Goal: Register for event/course

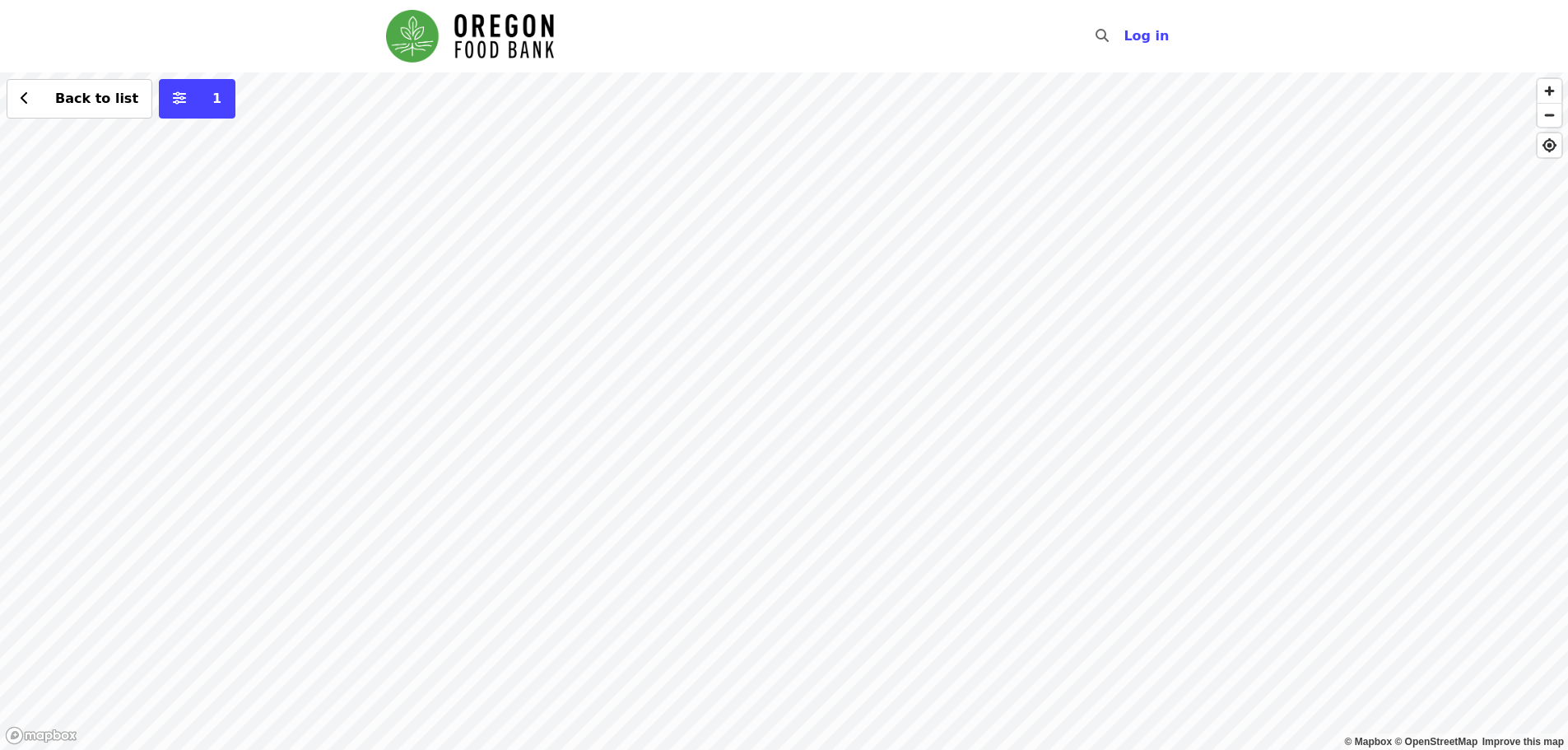
click at [726, 209] on div "Back to list 1" at bounding box center [784, 411] width 1568 height 678
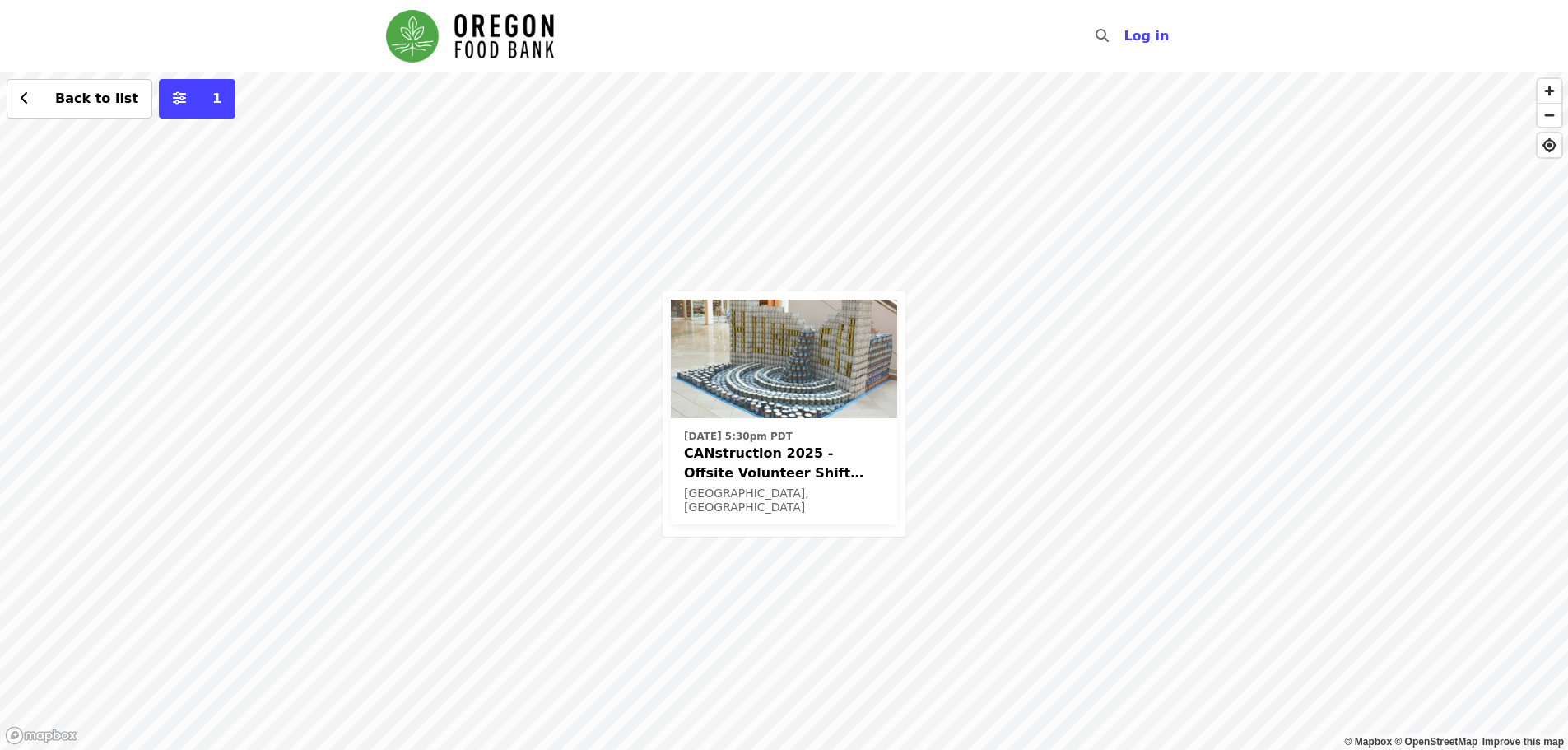
click at [956, 472] on div "[DATE] 5:30pm PDT CANstruction 2025 - Offsite Volunteer Shift (age [DEMOGRAPHIC…" at bounding box center [784, 411] width 1568 height 678
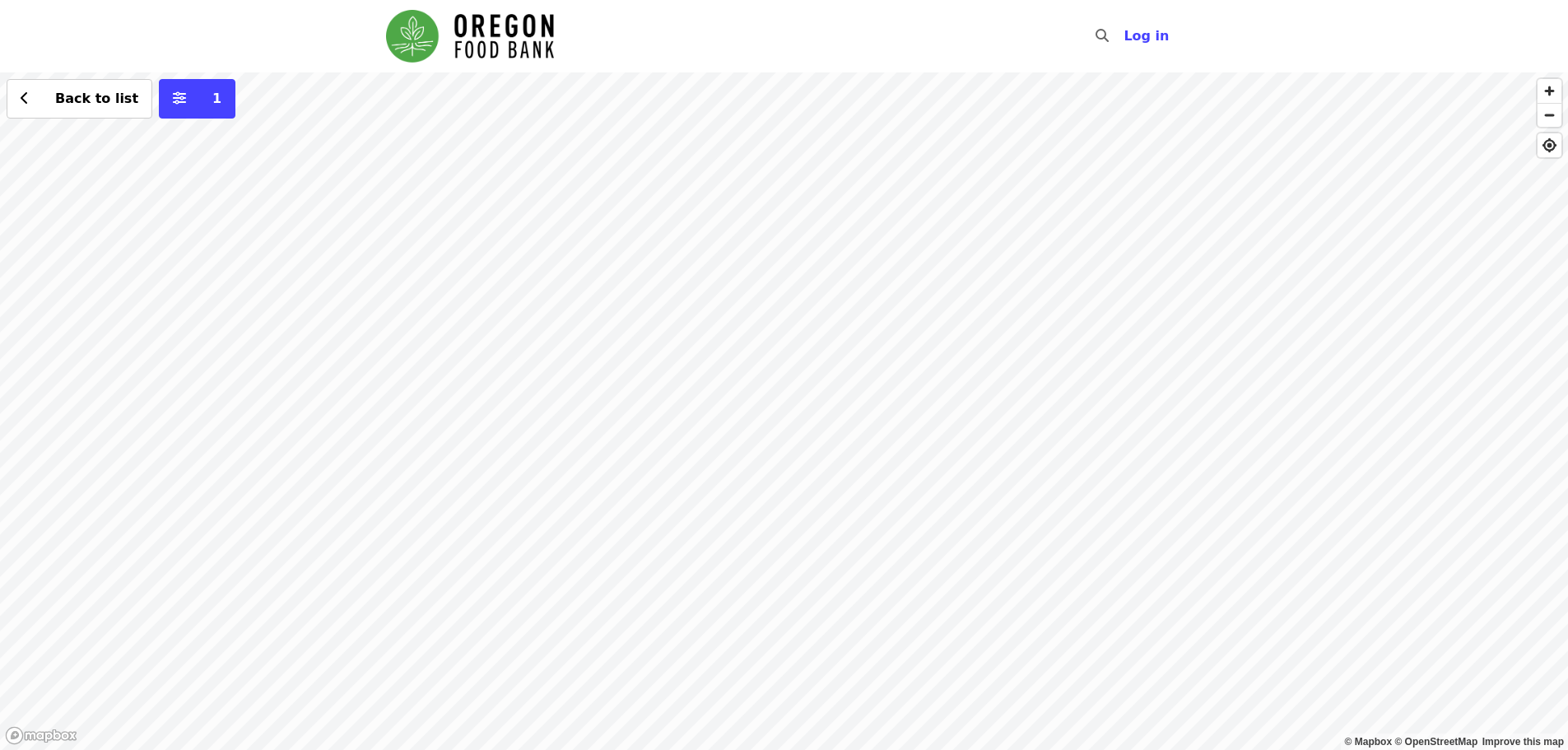
click at [738, 349] on div "Back to list 1" at bounding box center [784, 411] width 1568 height 678
click at [727, 344] on div "Back to list 1" at bounding box center [784, 411] width 1568 height 678
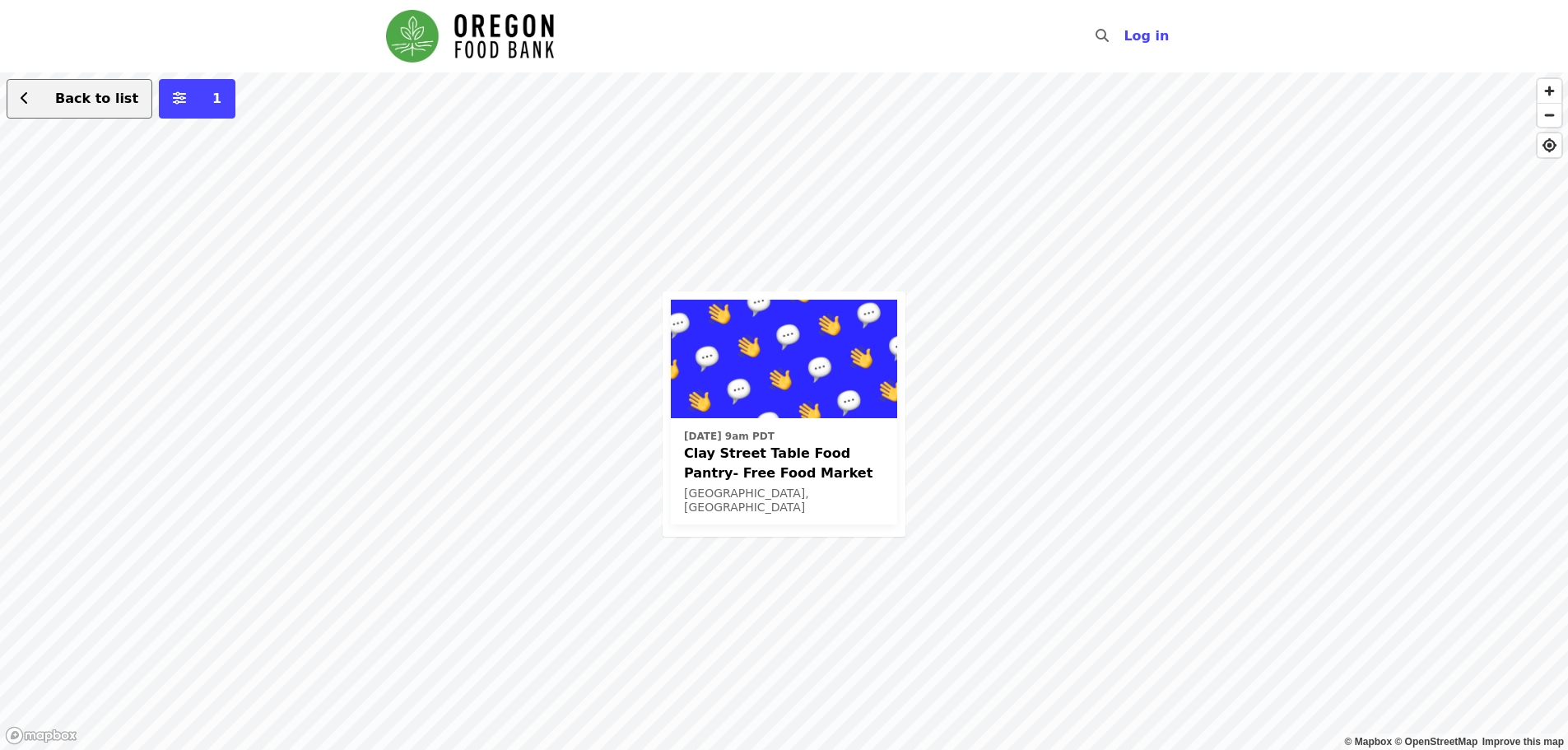
click at [33, 87] on button "Back to list" at bounding box center [79, 98] width 146 height 39
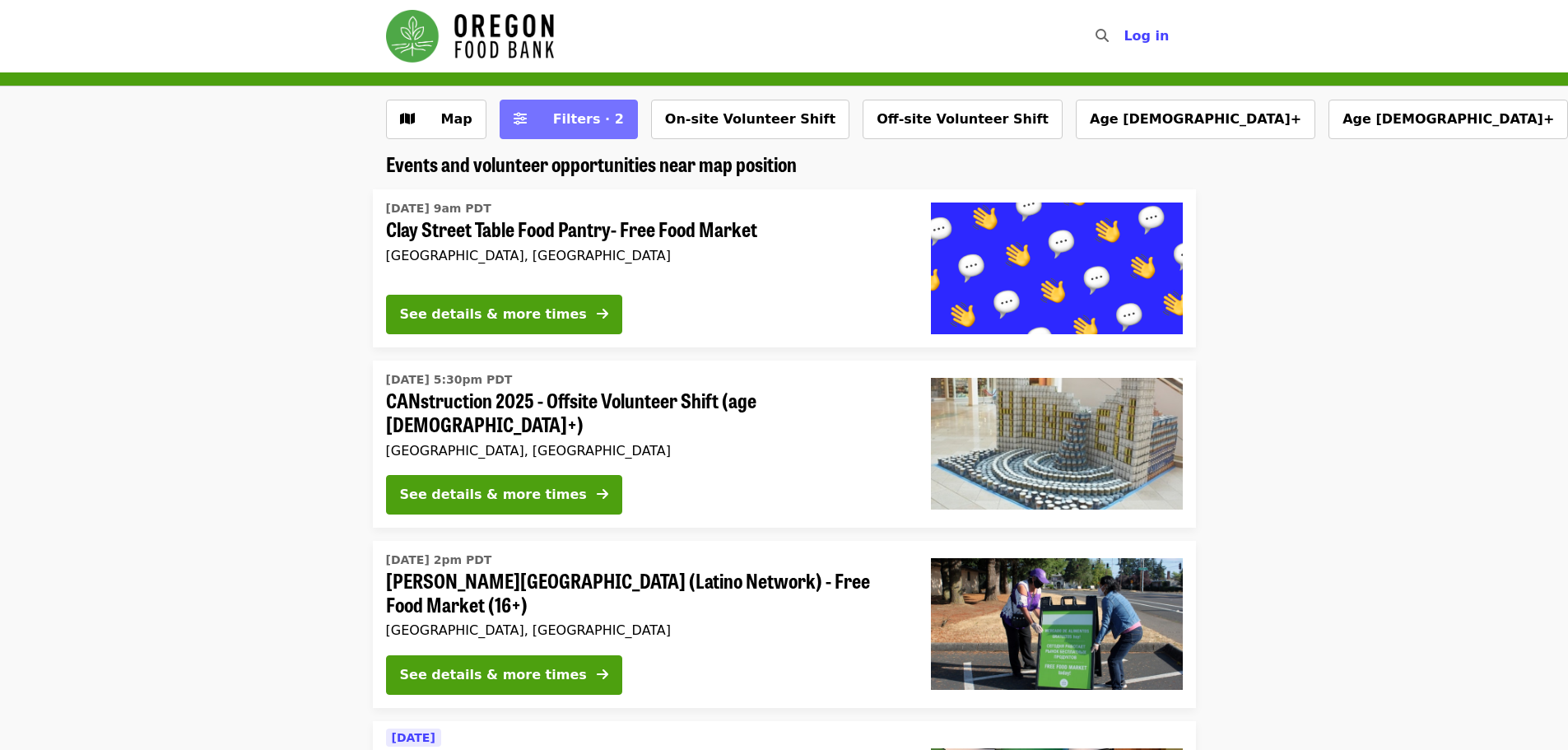
click at [569, 122] on span "Filters · 2" at bounding box center [588, 119] width 71 height 16
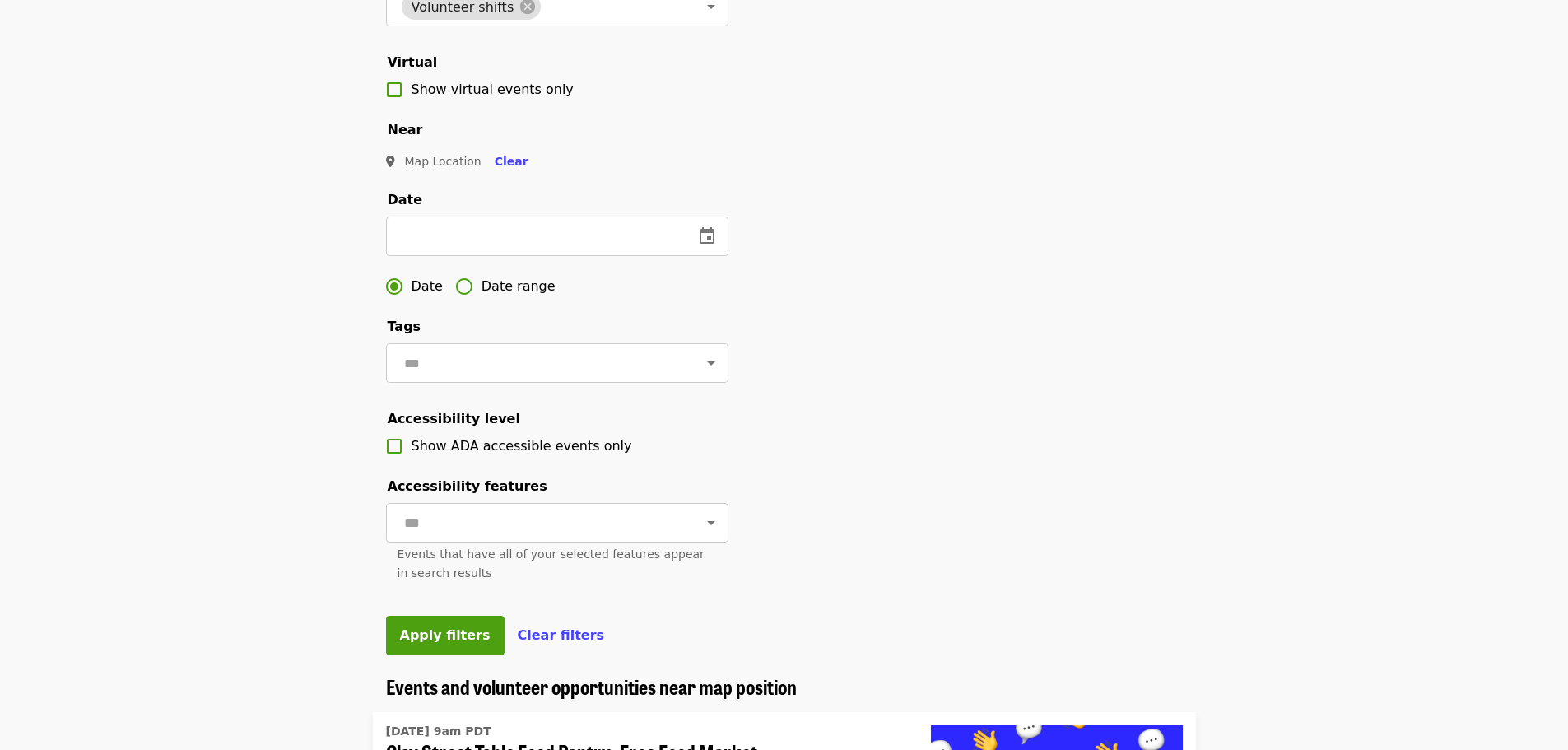
scroll to position [329, 0]
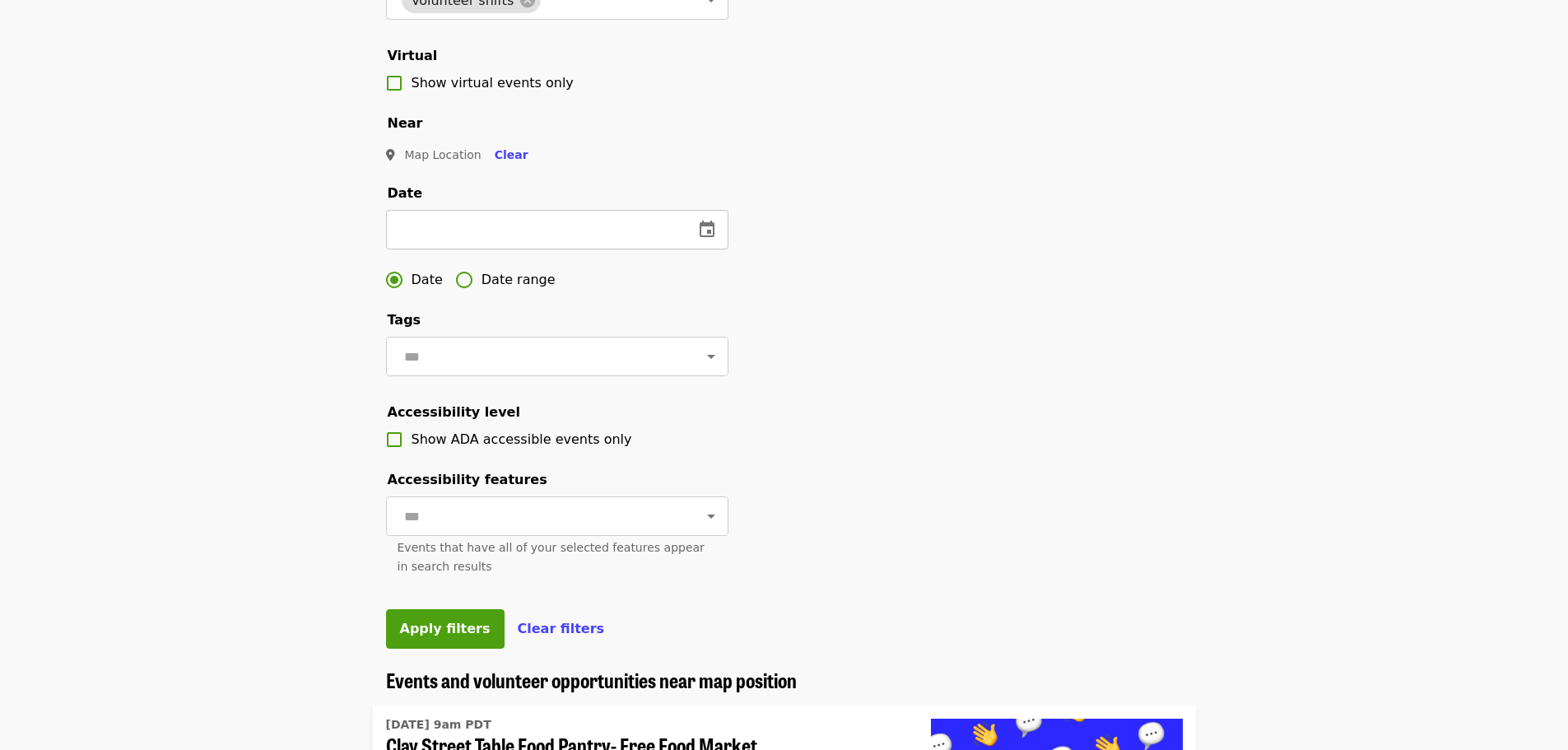
click at [702, 240] on icon "change date" at bounding box center [707, 230] width 20 height 20
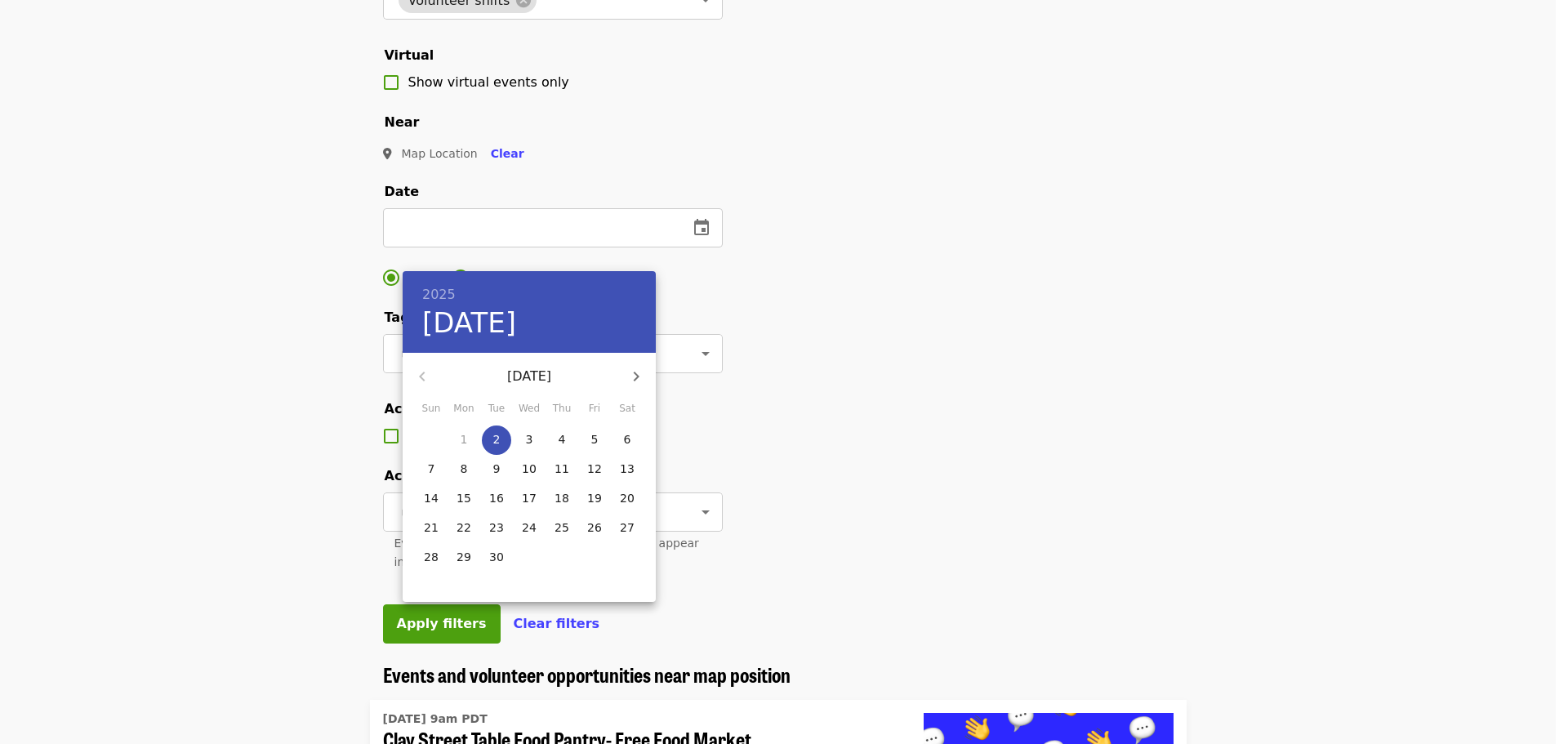
click at [636, 379] on icon "button" at bounding box center [636, 376] width 5 height 10
click at [529, 471] on p "8" at bounding box center [529, 469] width 7 height 16
type input "**********"
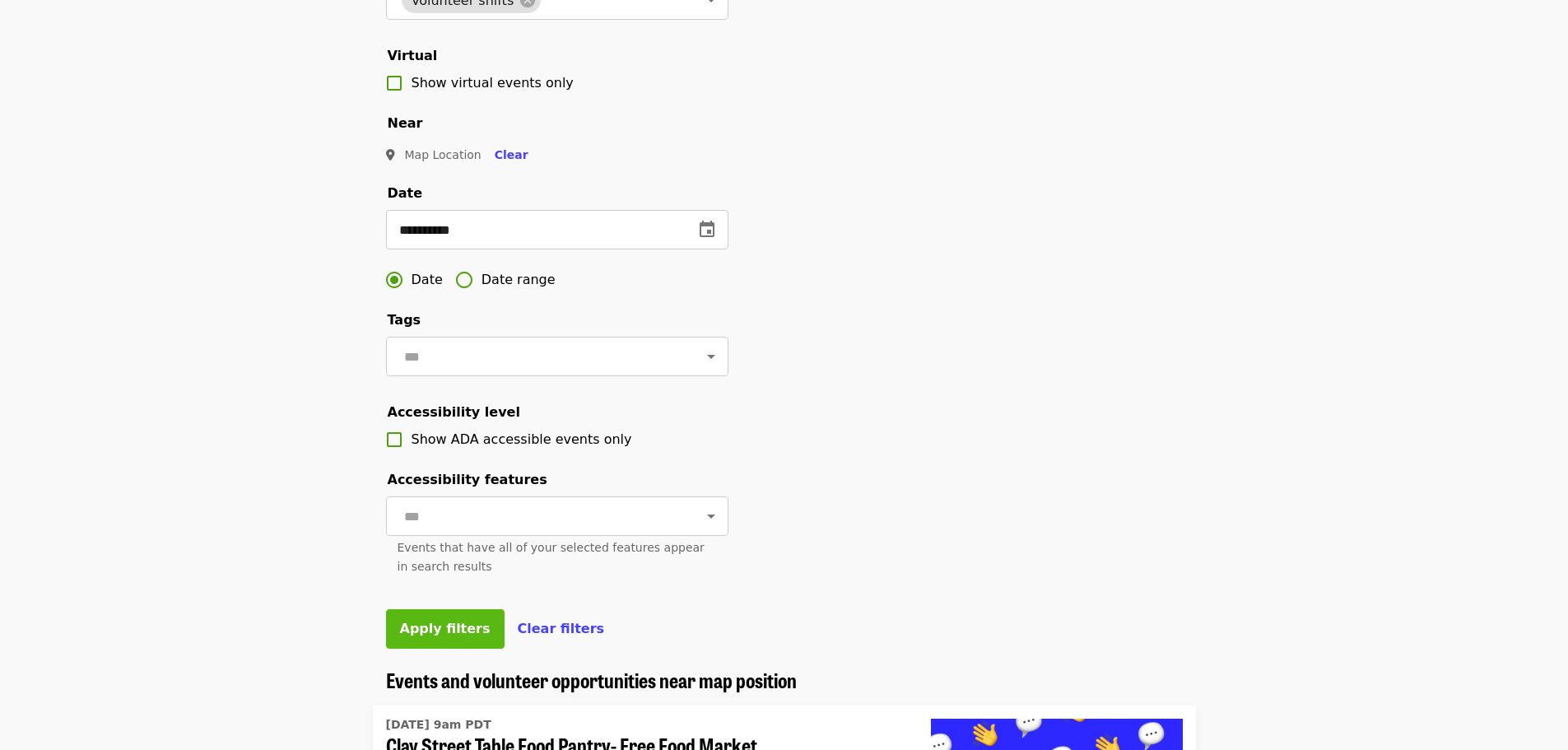
click at [440, 636] on span "Apply filters" at bounding box center [445, 629] width 90 height 16
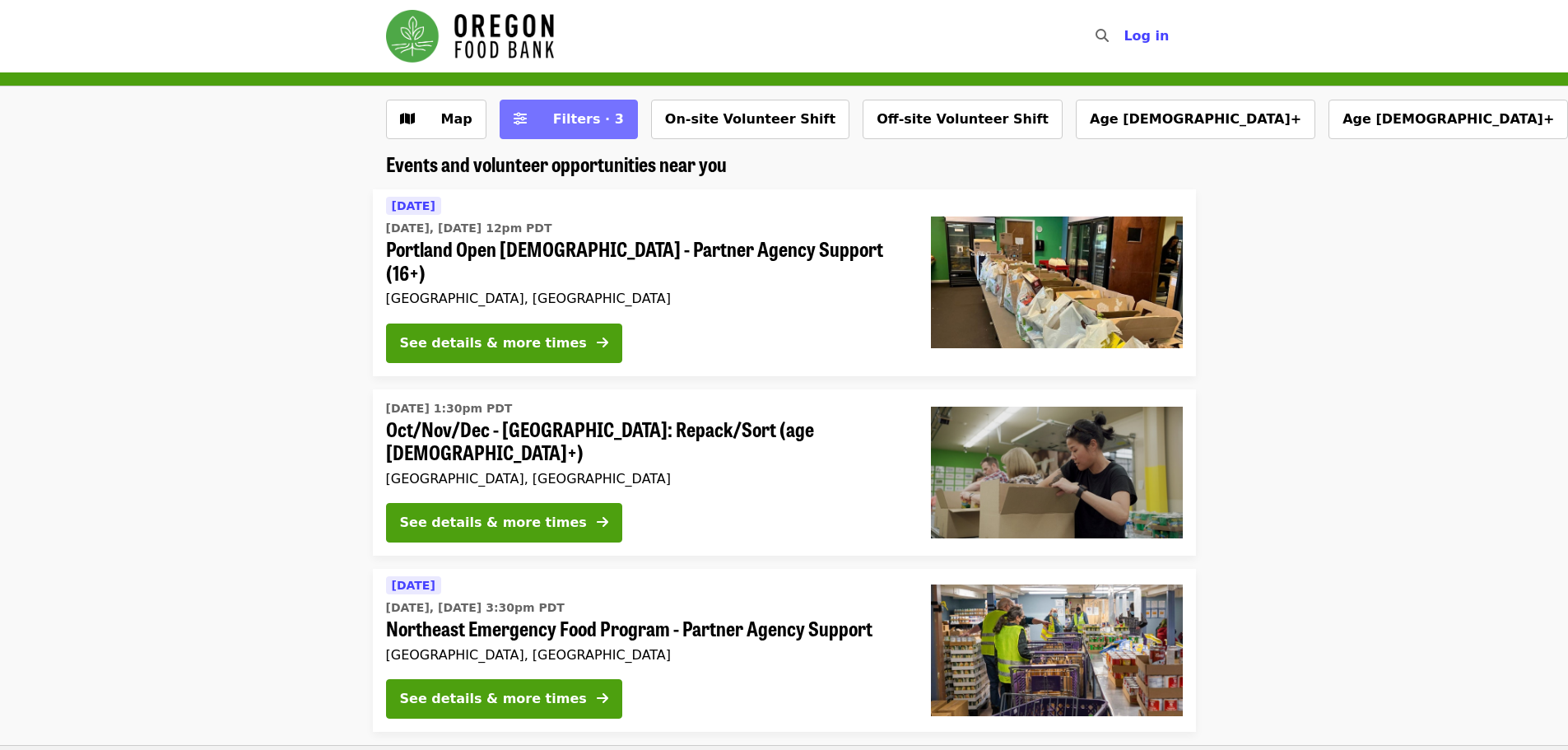
click at [552, 131] on button "Filters · 3" at bounding box center [568, 119] width 138 height 39
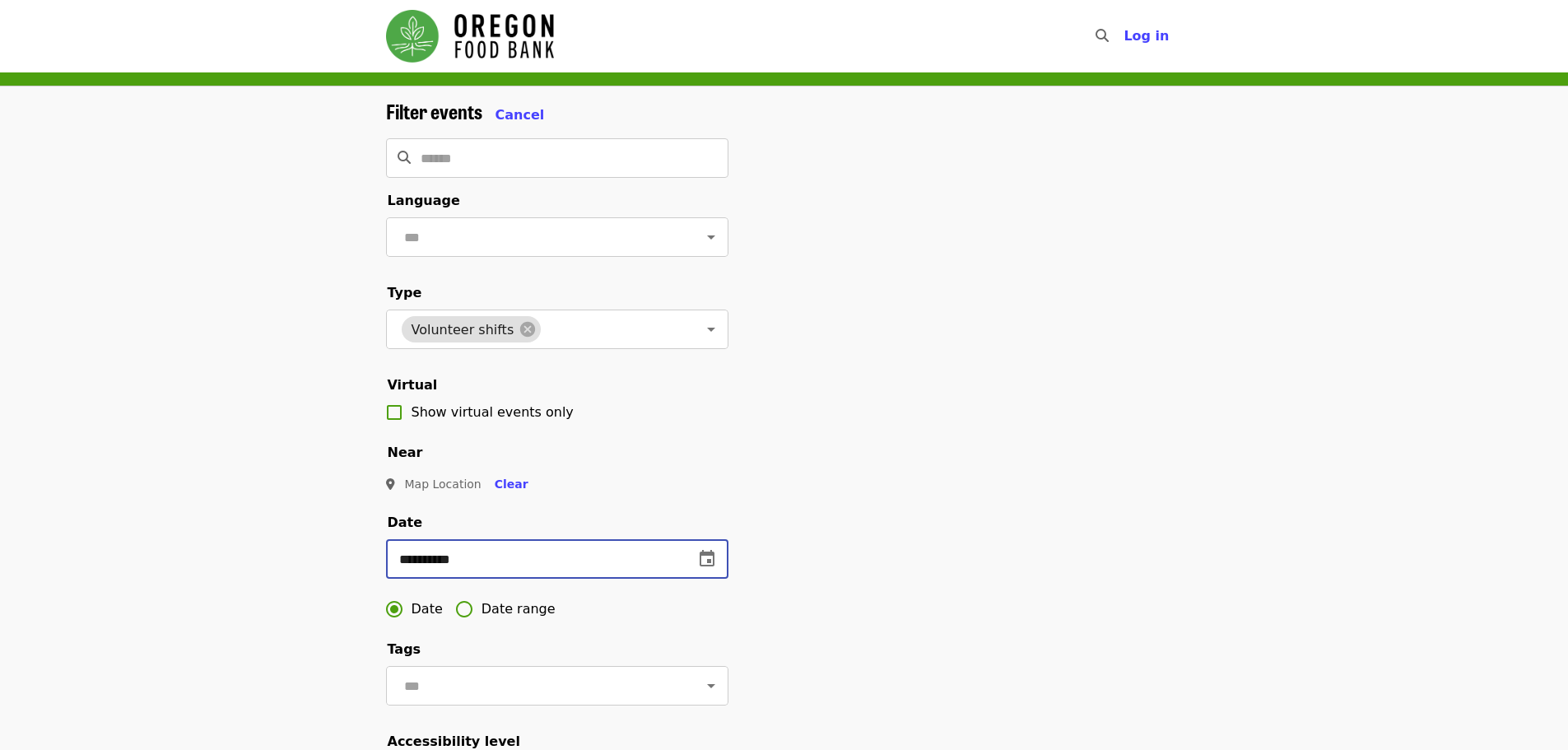
drag, startPoint x: 586, startPoint y: 591, endPoint x: 59, endPoint y: 465, distance: 541.9
click at [70, 474] on div "**********" at bounding box center [784, 543] width 1568 height 912
type input "**********"
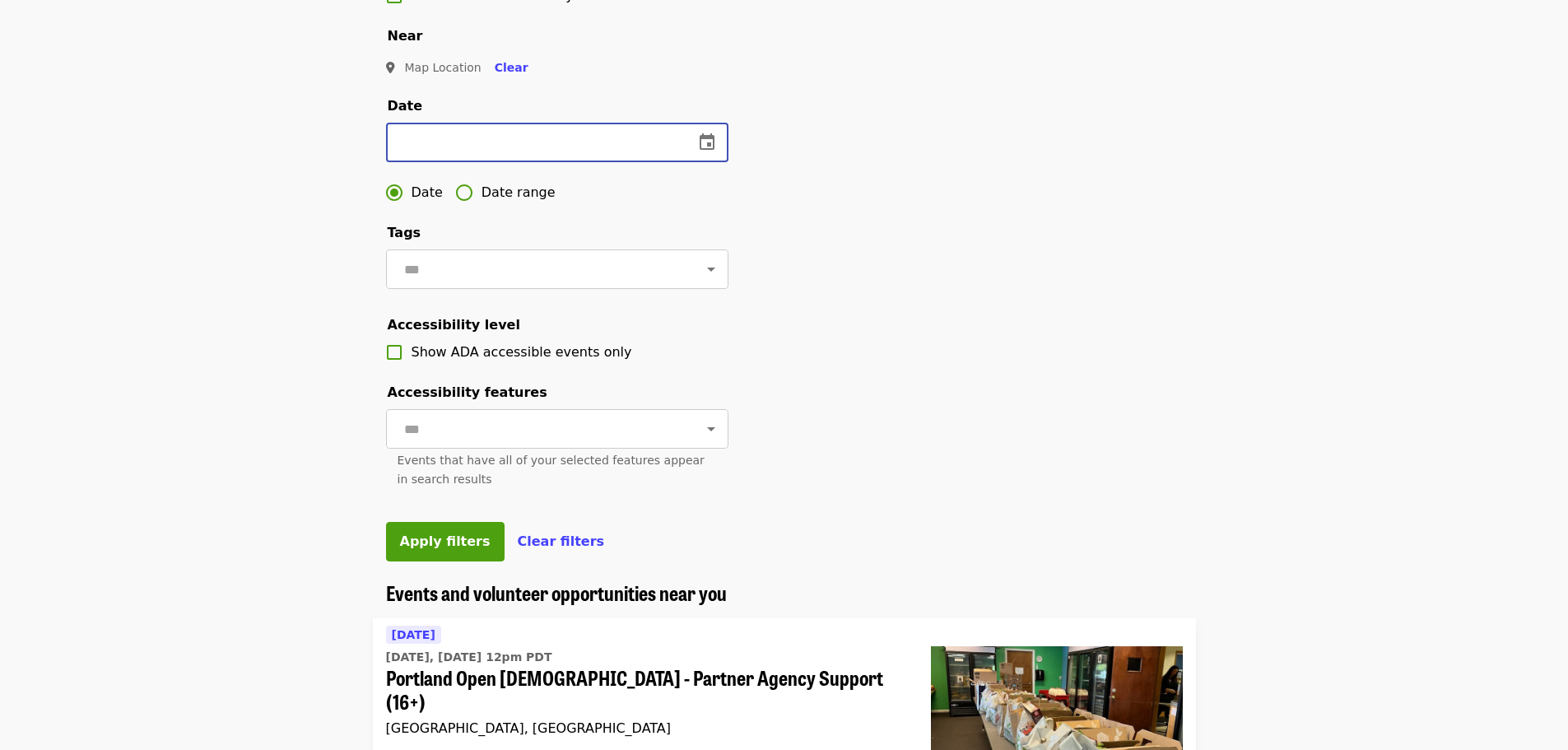
scroll to position [823, 0]
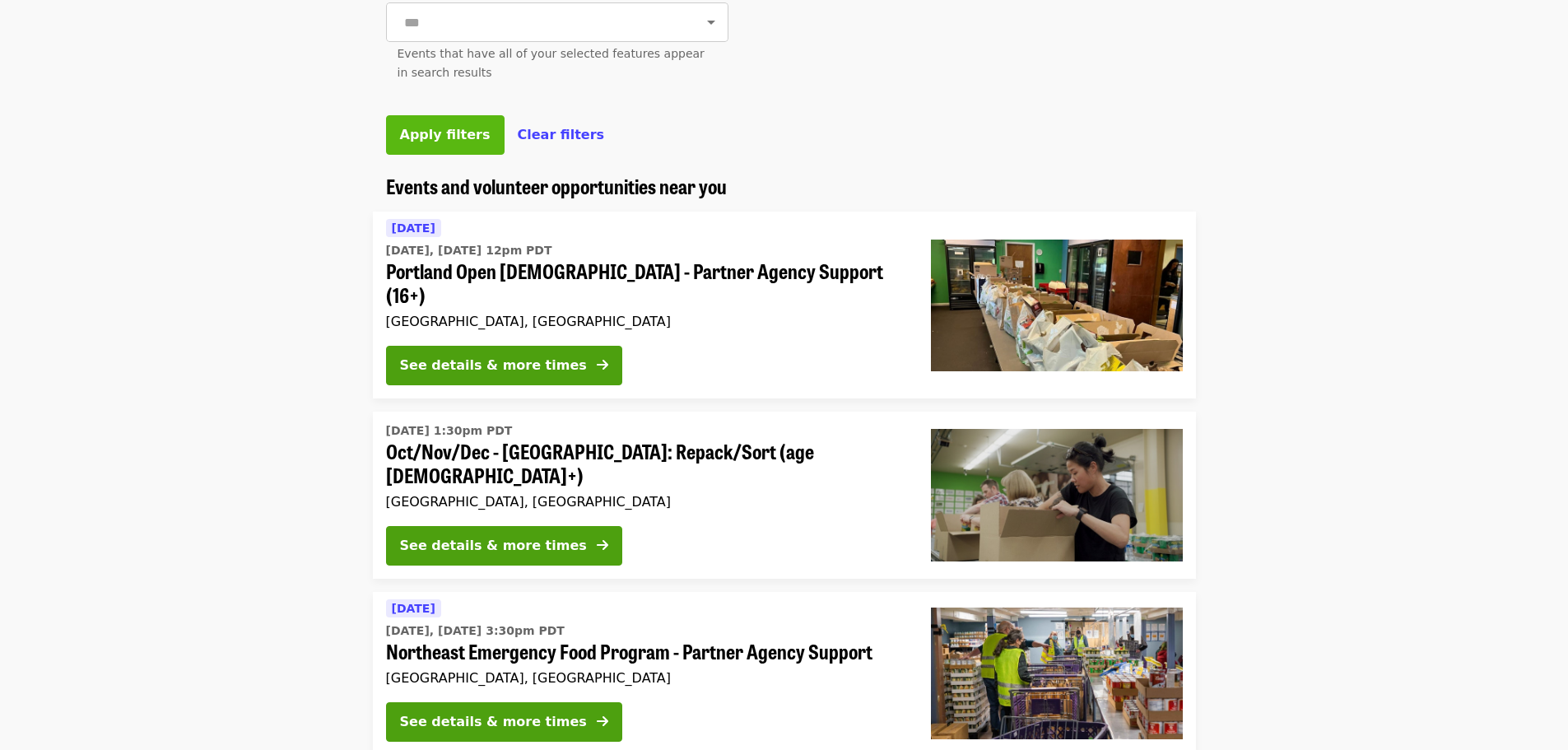
click at [440, 142] on span "Apply filters" at bounding box center [445, 135] width 90 height 16
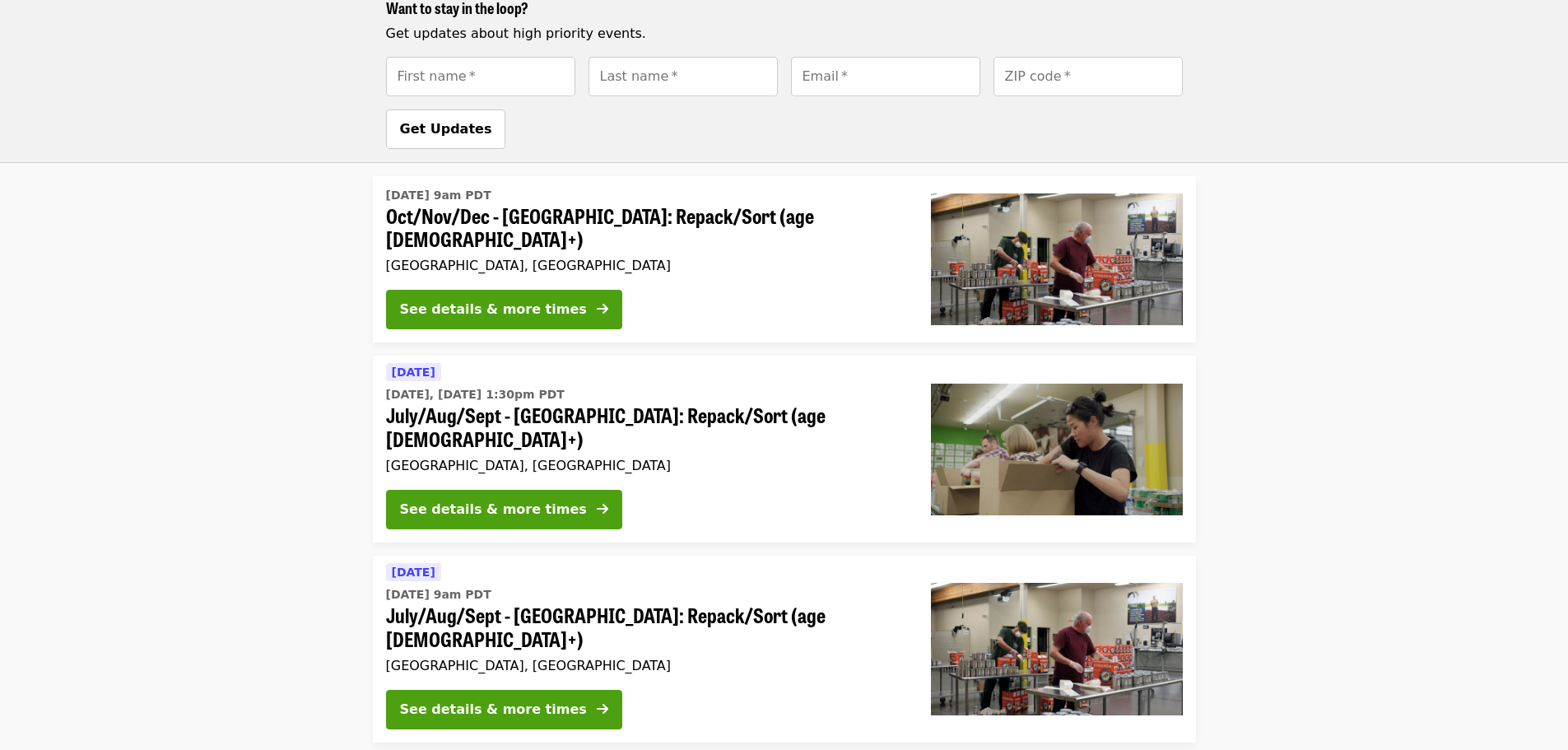
scroll to position [1318, 0]
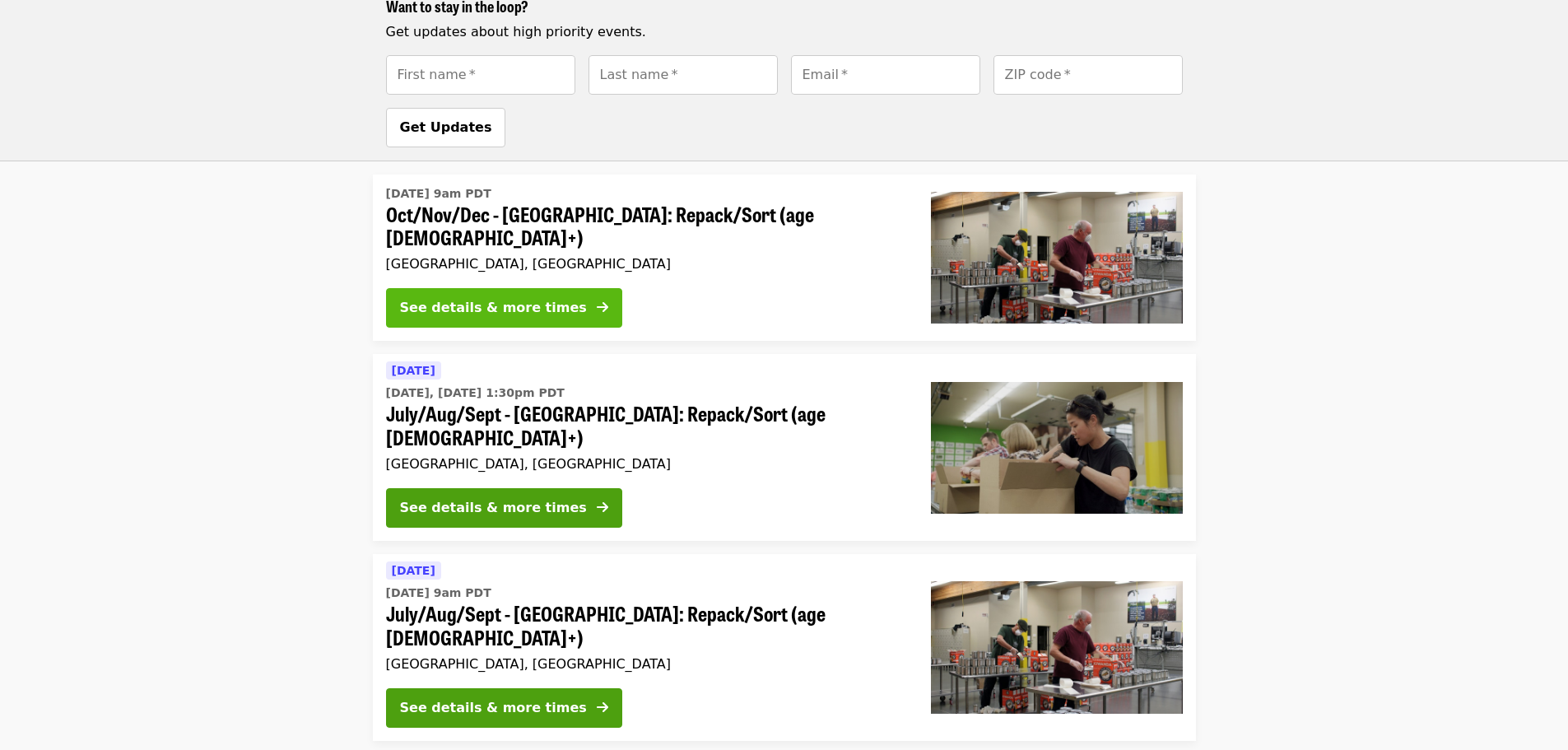
click at [494, 288] on button "See details & more times" at bounding box center [504, 308] width 236 height 39
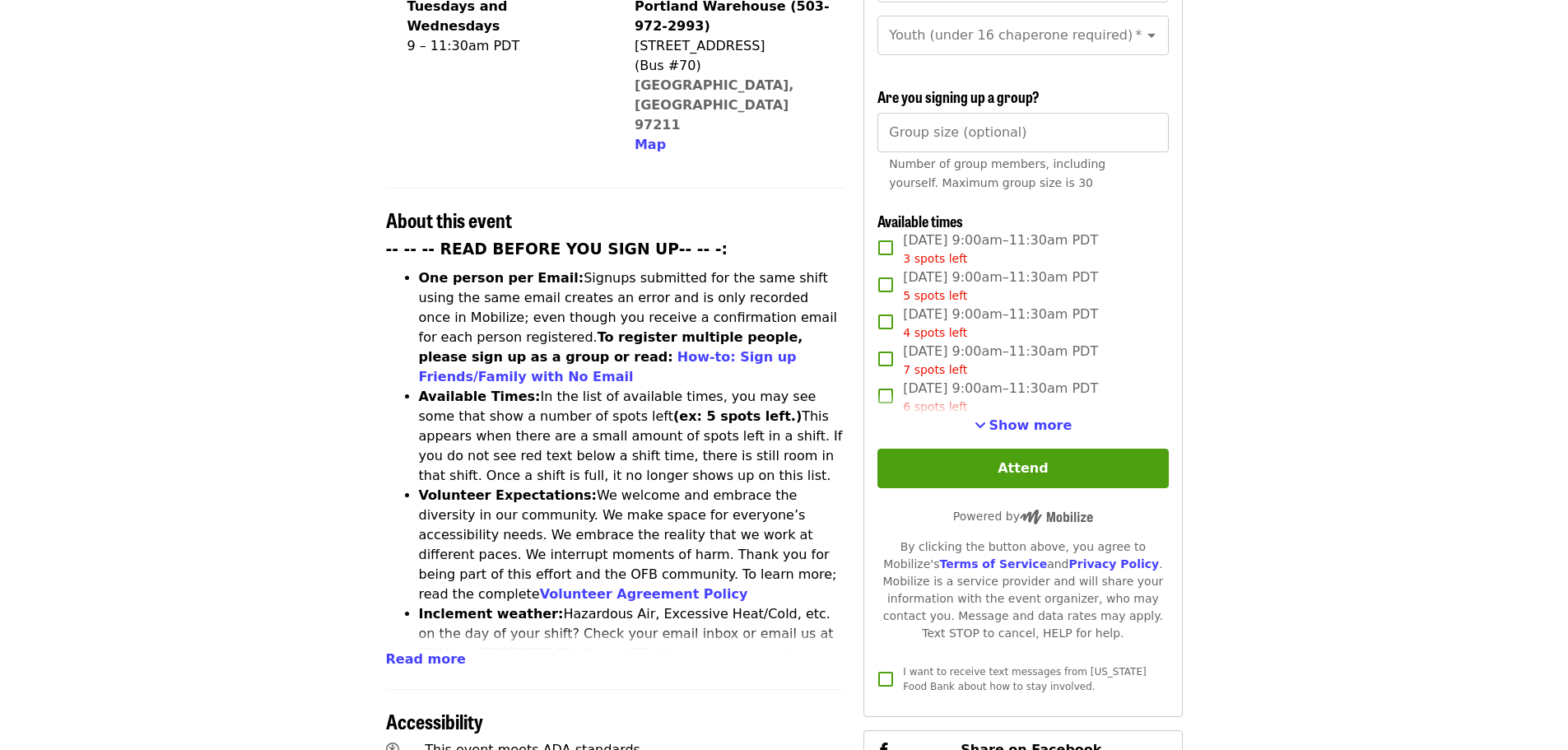
scroll to position [494, 0]
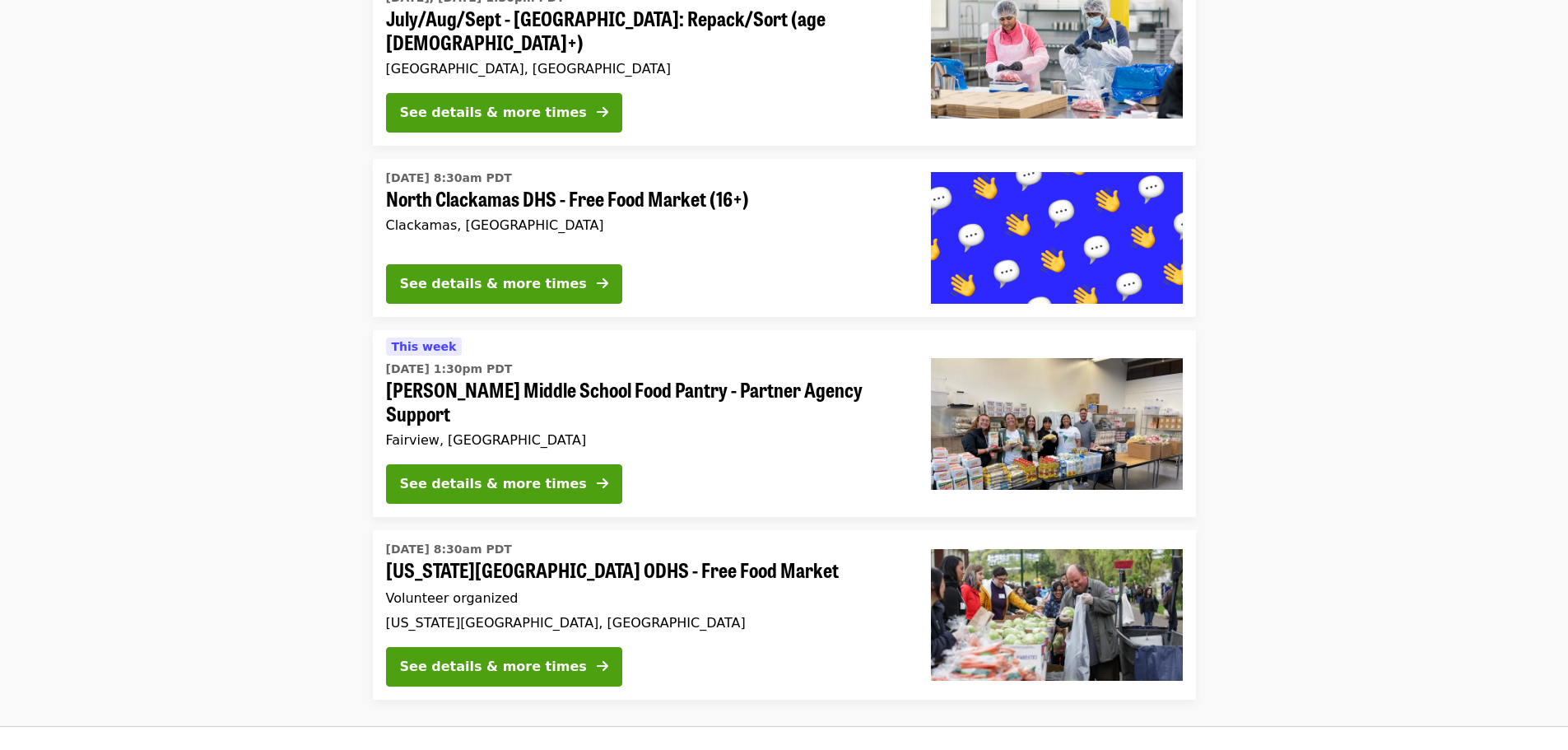
scroll to position [3032, 0]
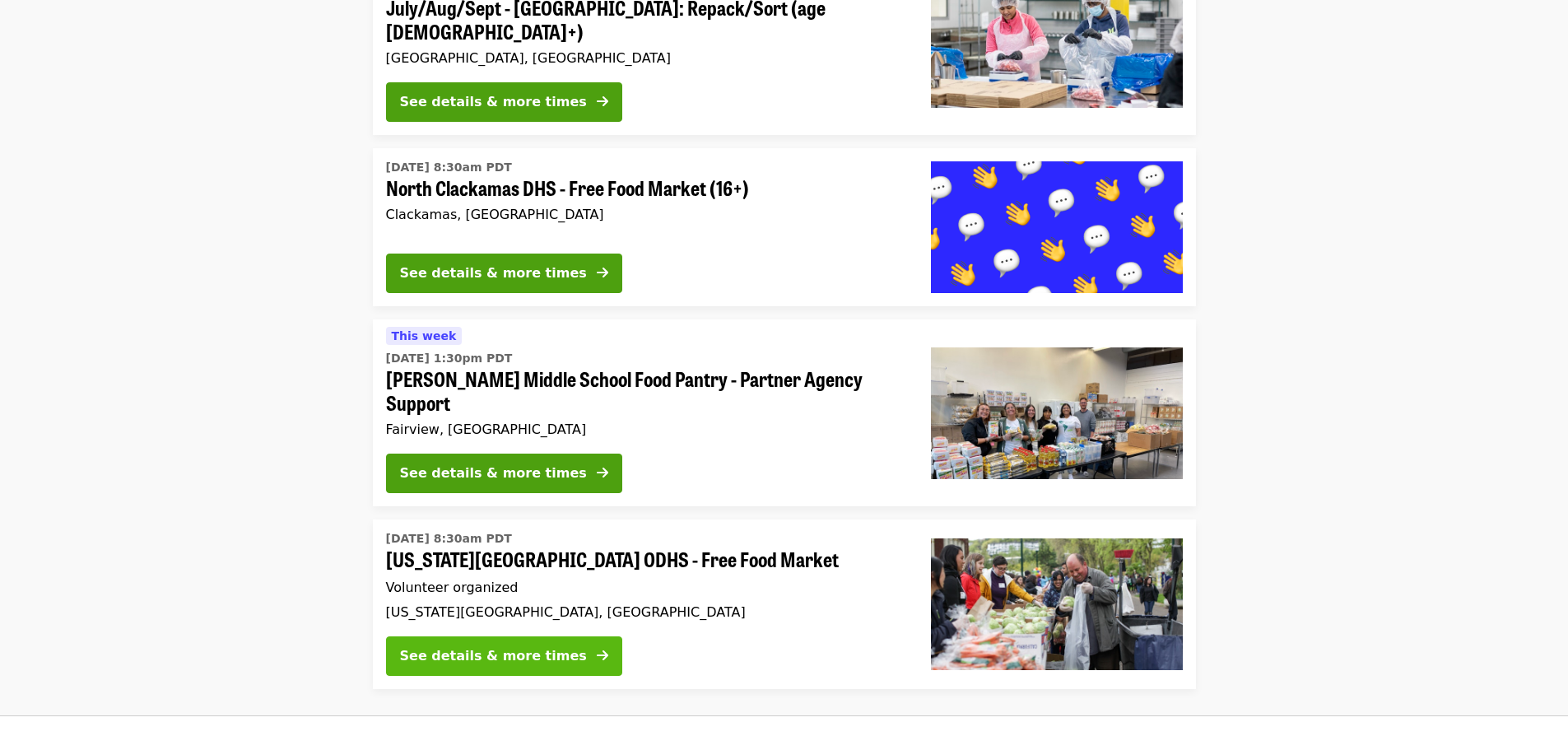
click at [533, 646] on div "See details & more times" at bounding box center [493, 656] width 187 height 20
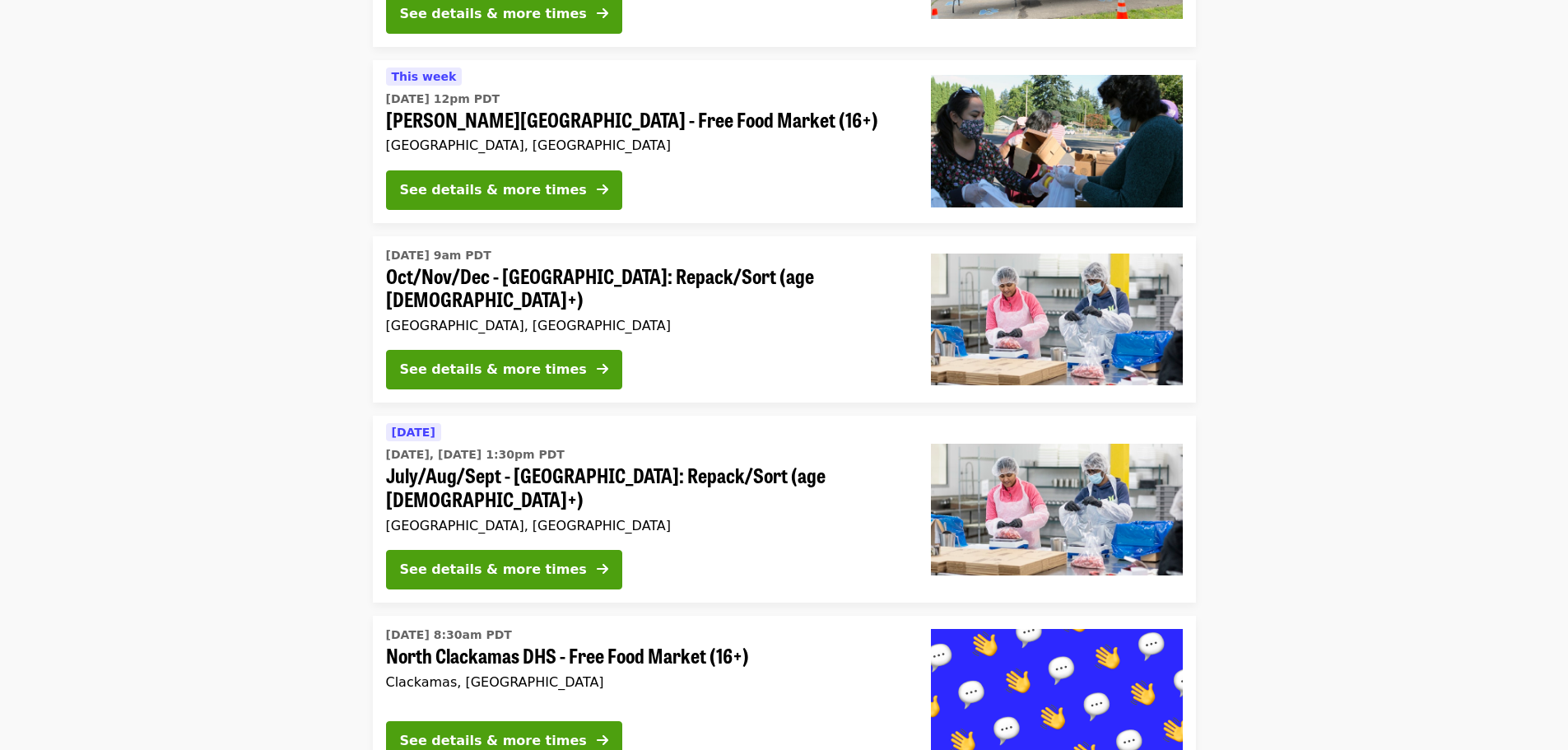
scroll to position [2538, 0]
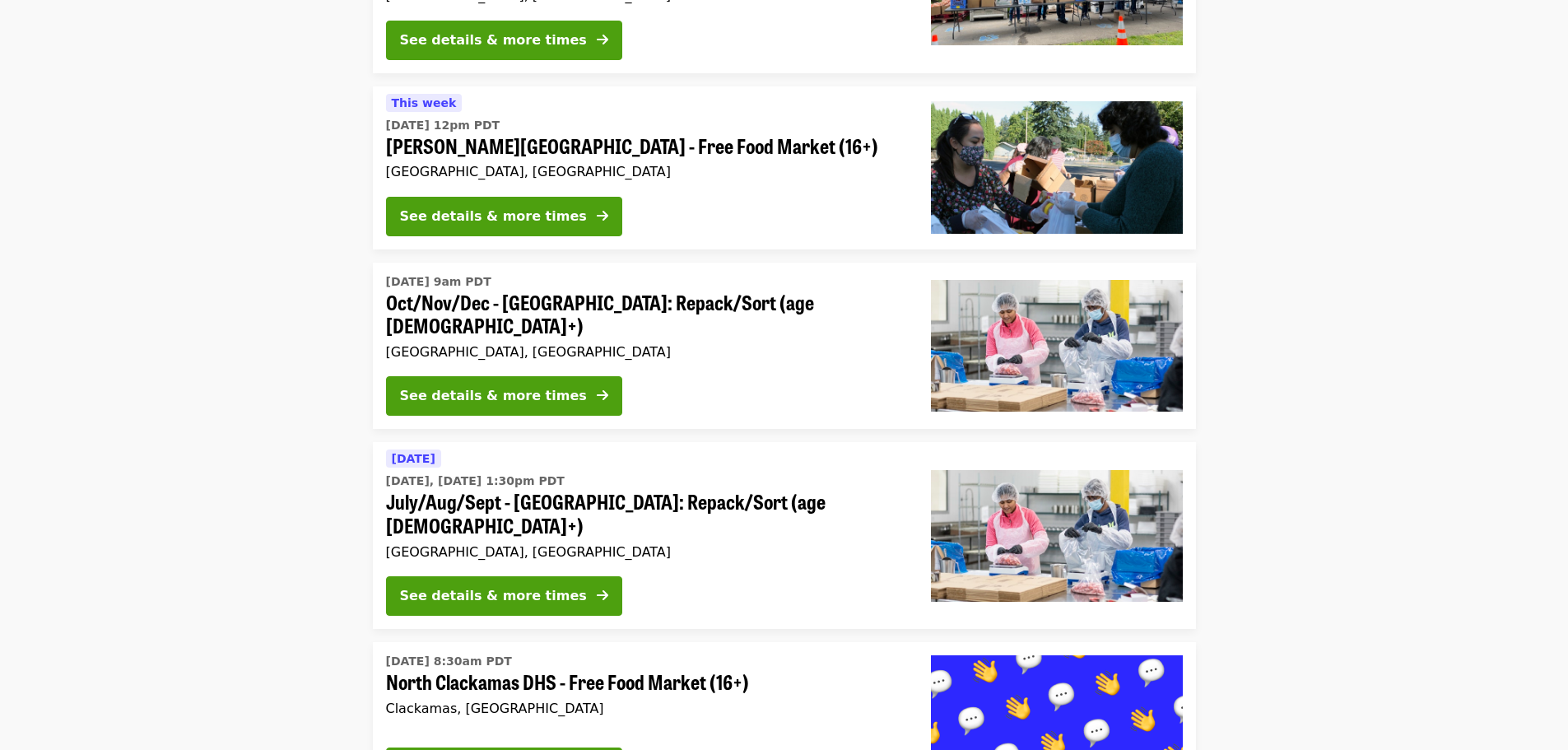
click at [675, 376] on div "See details & more times" at bounding box center [645, 400] width 518 height 46
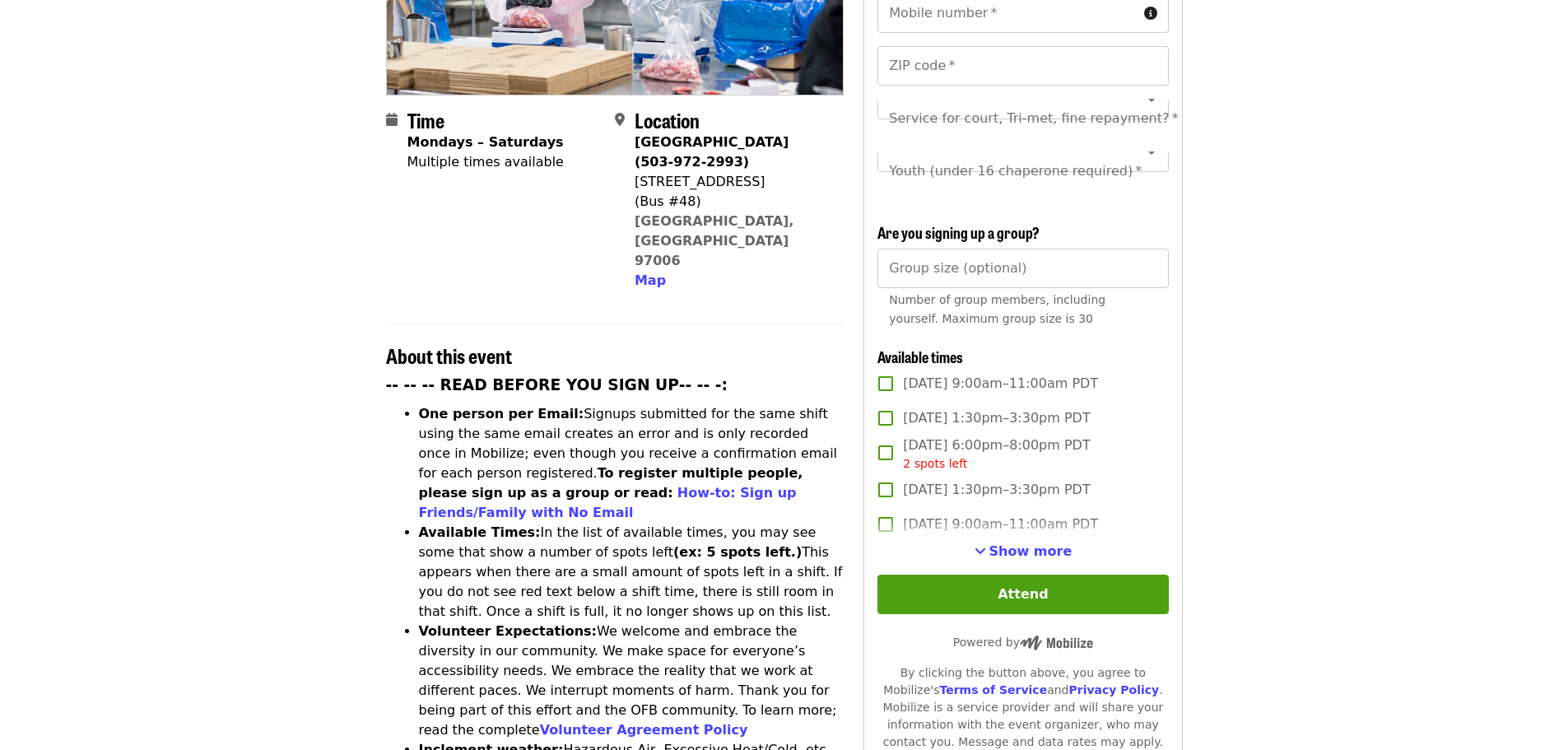
scroll to position [412, 0]
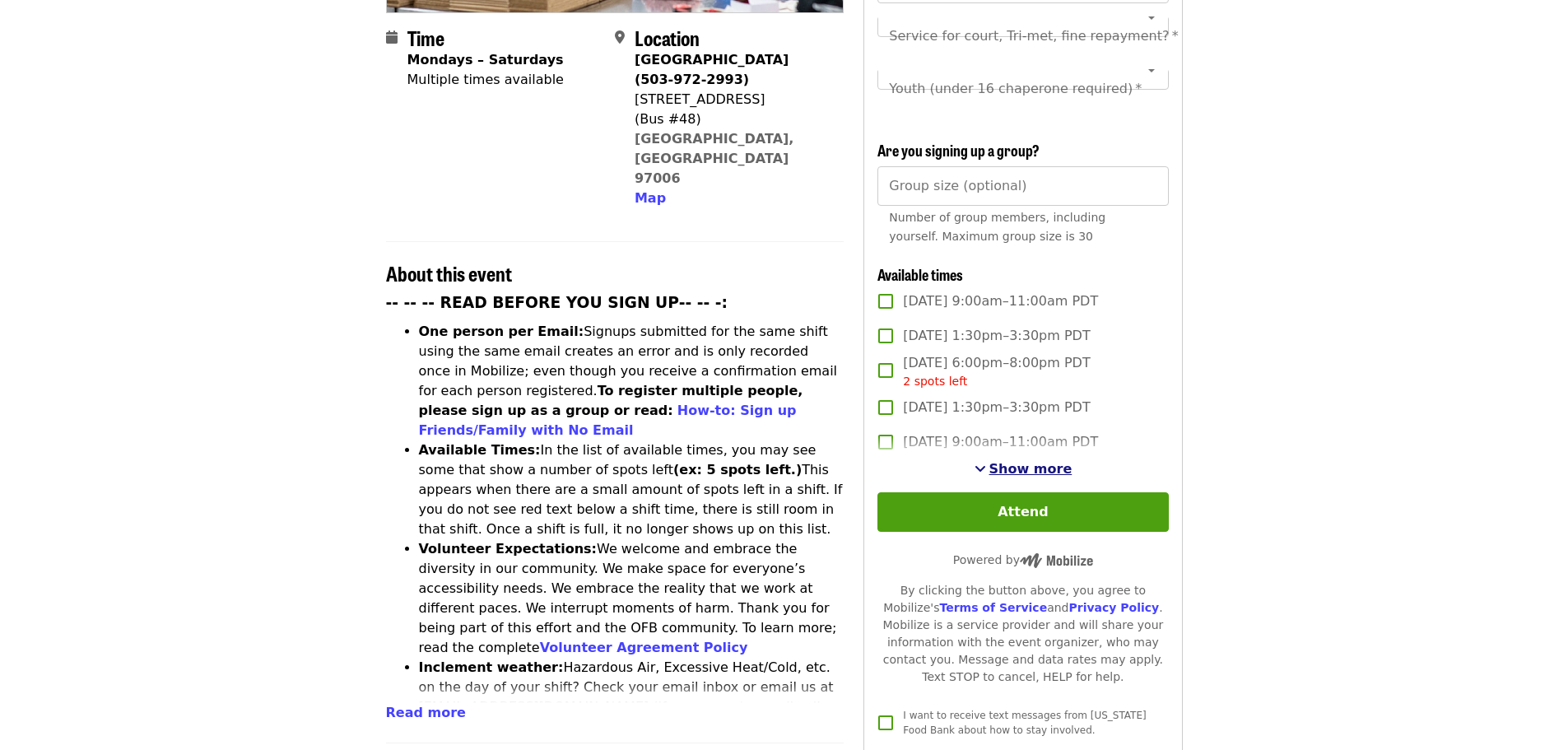
click at [1023, 463] on span "Show more" at bounding box center [1030, 469] width 83 height 16
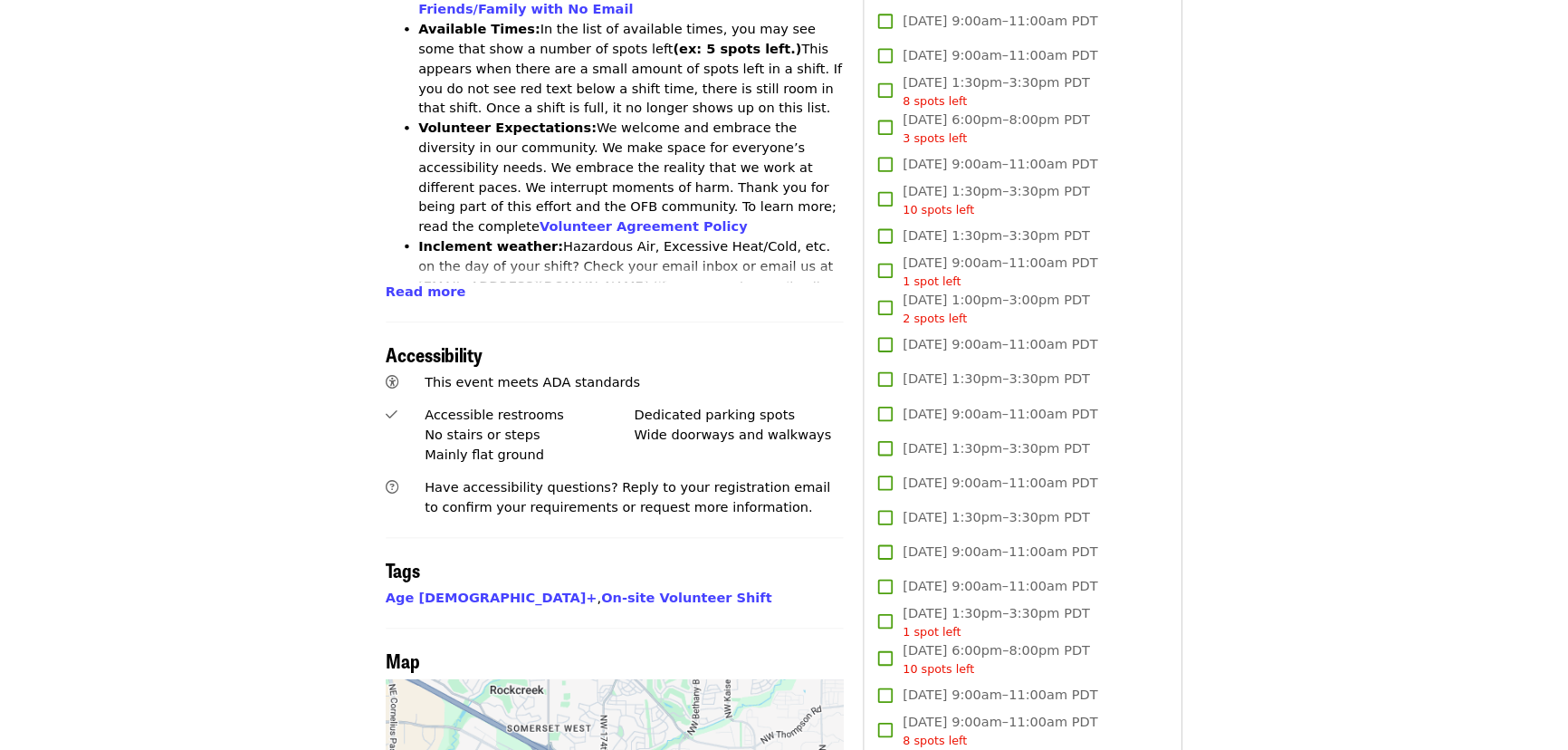
scroll to position [1178, 0]
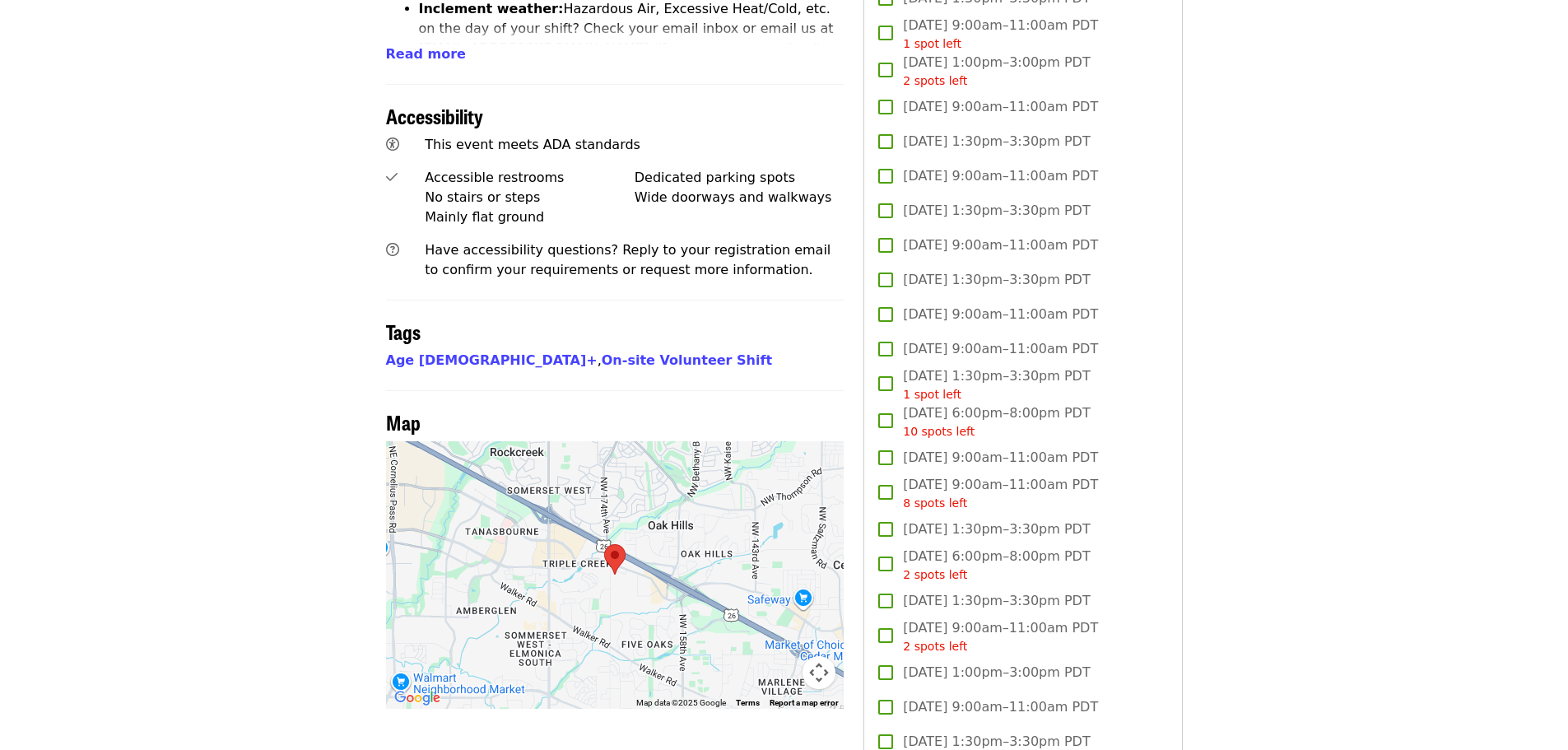
click at [604, 544] on area at bounding box center [604, 544] width 0 height 0
click at [616, 510] on div at bounding box center [615, 575] width 458 height 267
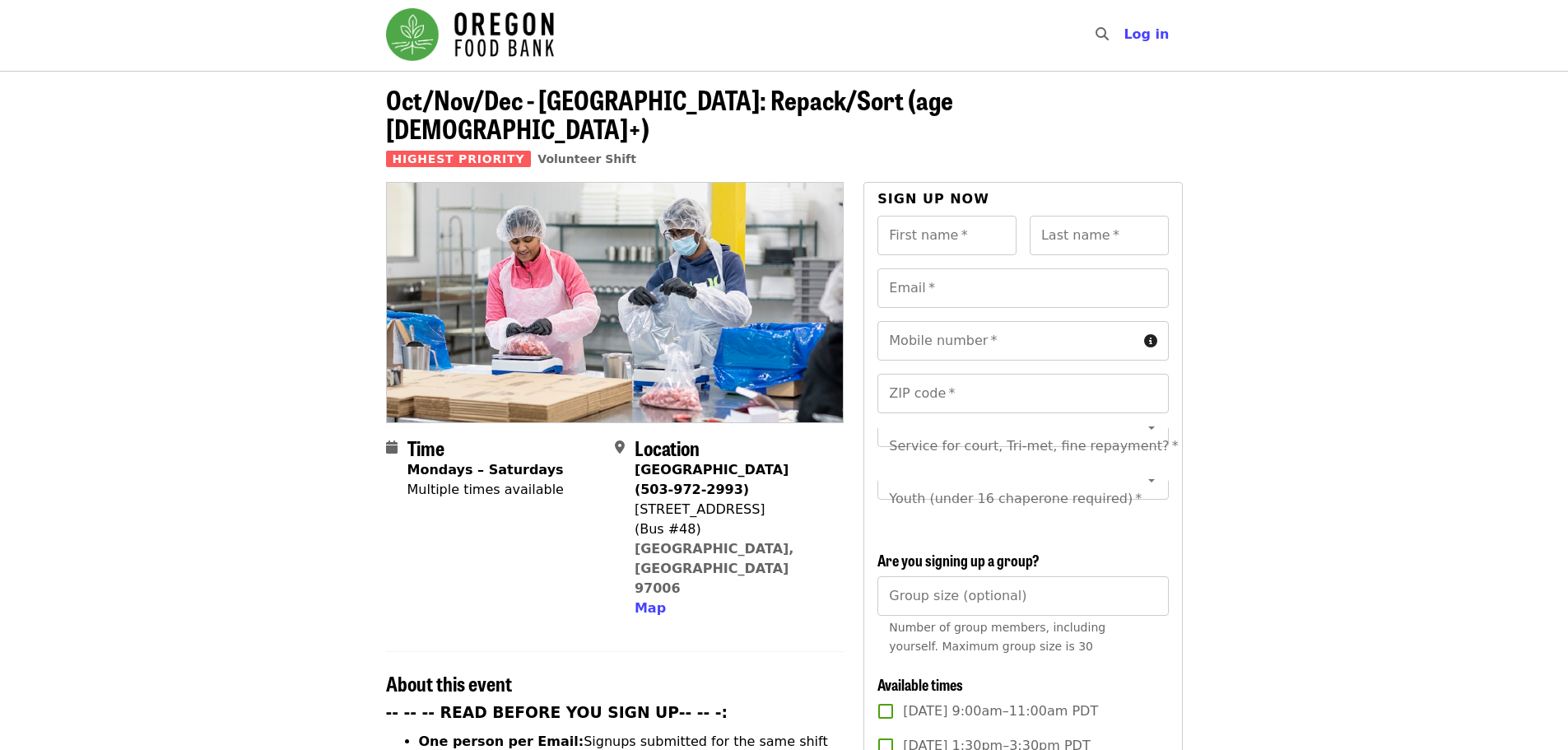
scroll to position [0, 0]
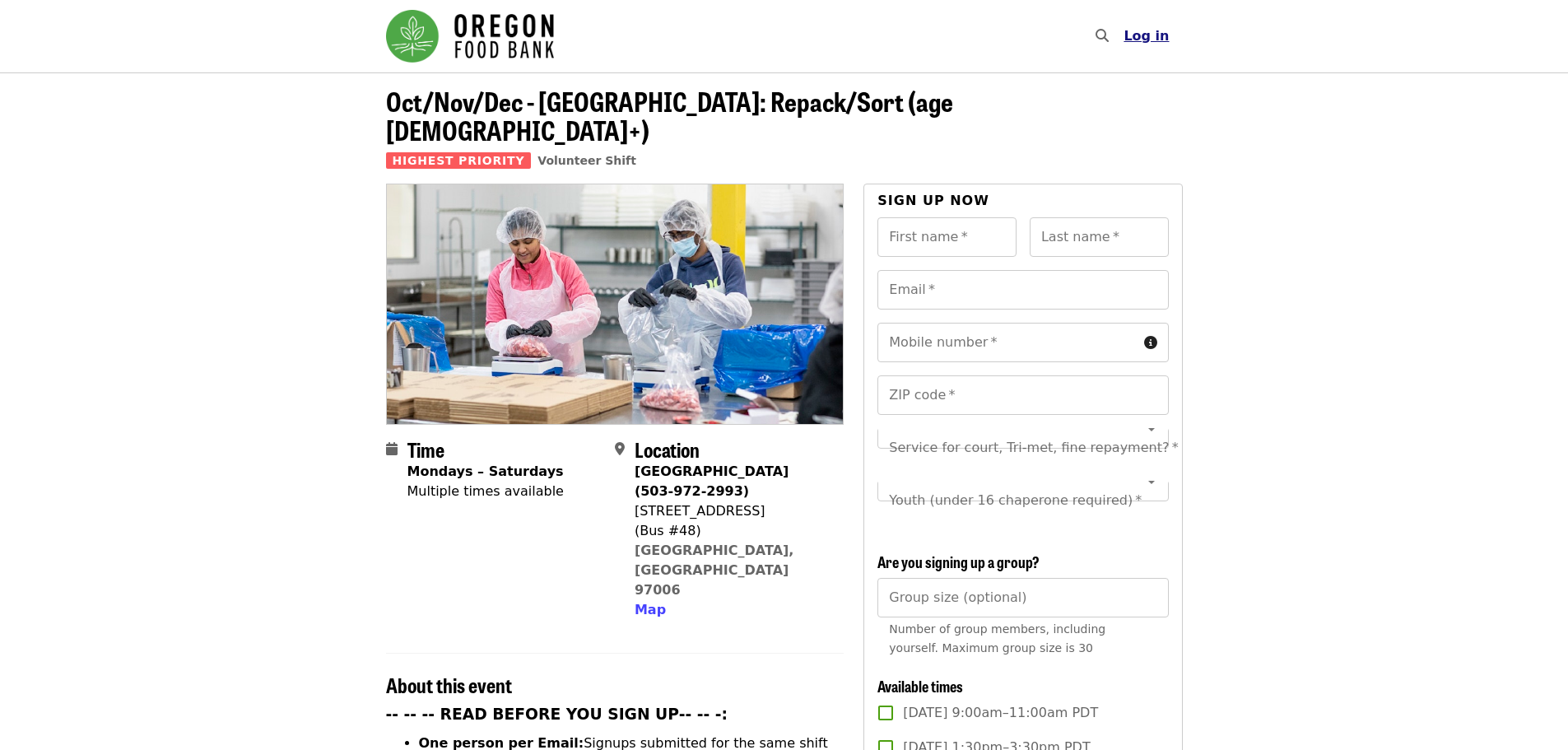
click at [1158, 38] on span "Log in" at bounding box center [1145, 36] width 46 height 16
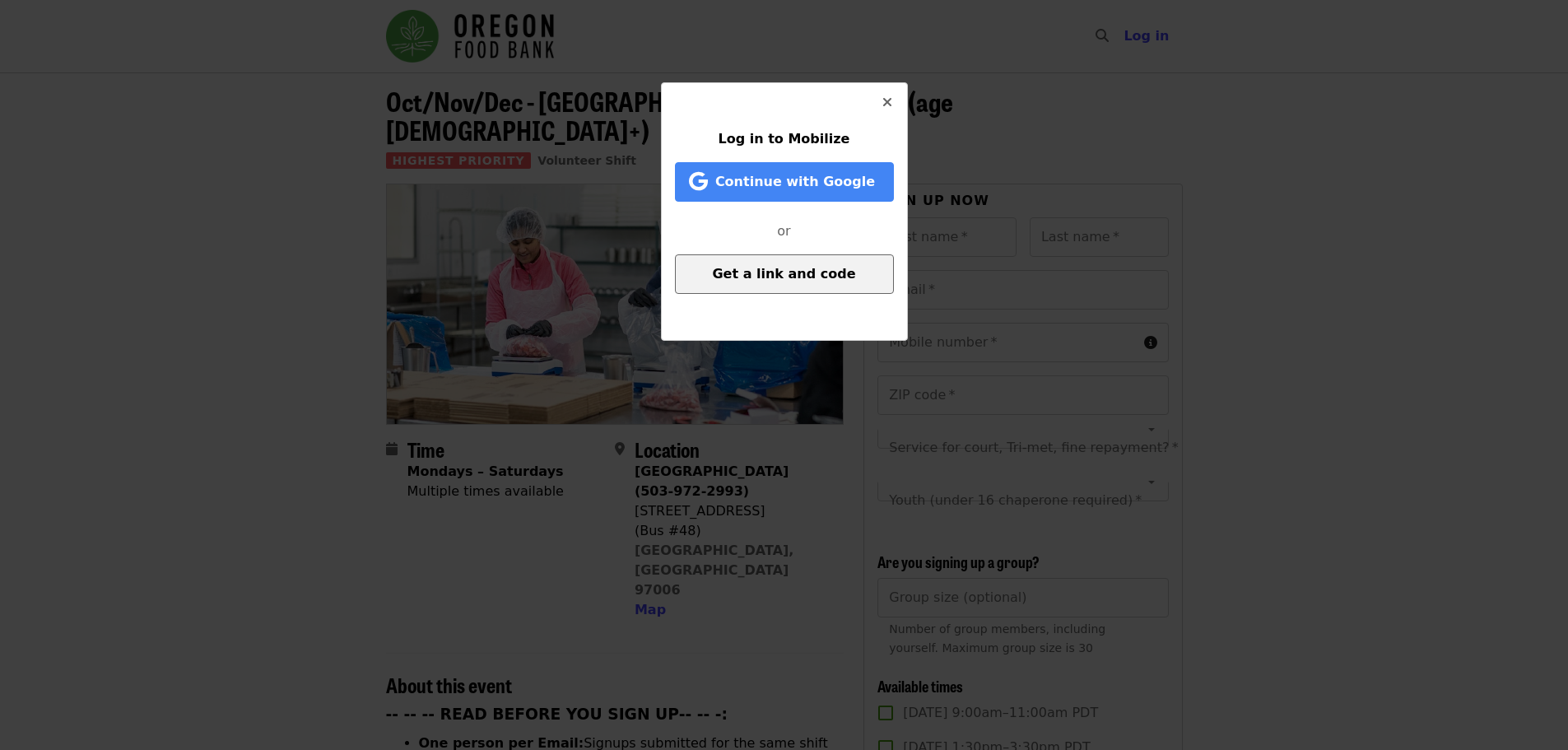
click at [806, 277] on span "Get a link and code" at bounding box center [784, 274] width 143 height 16
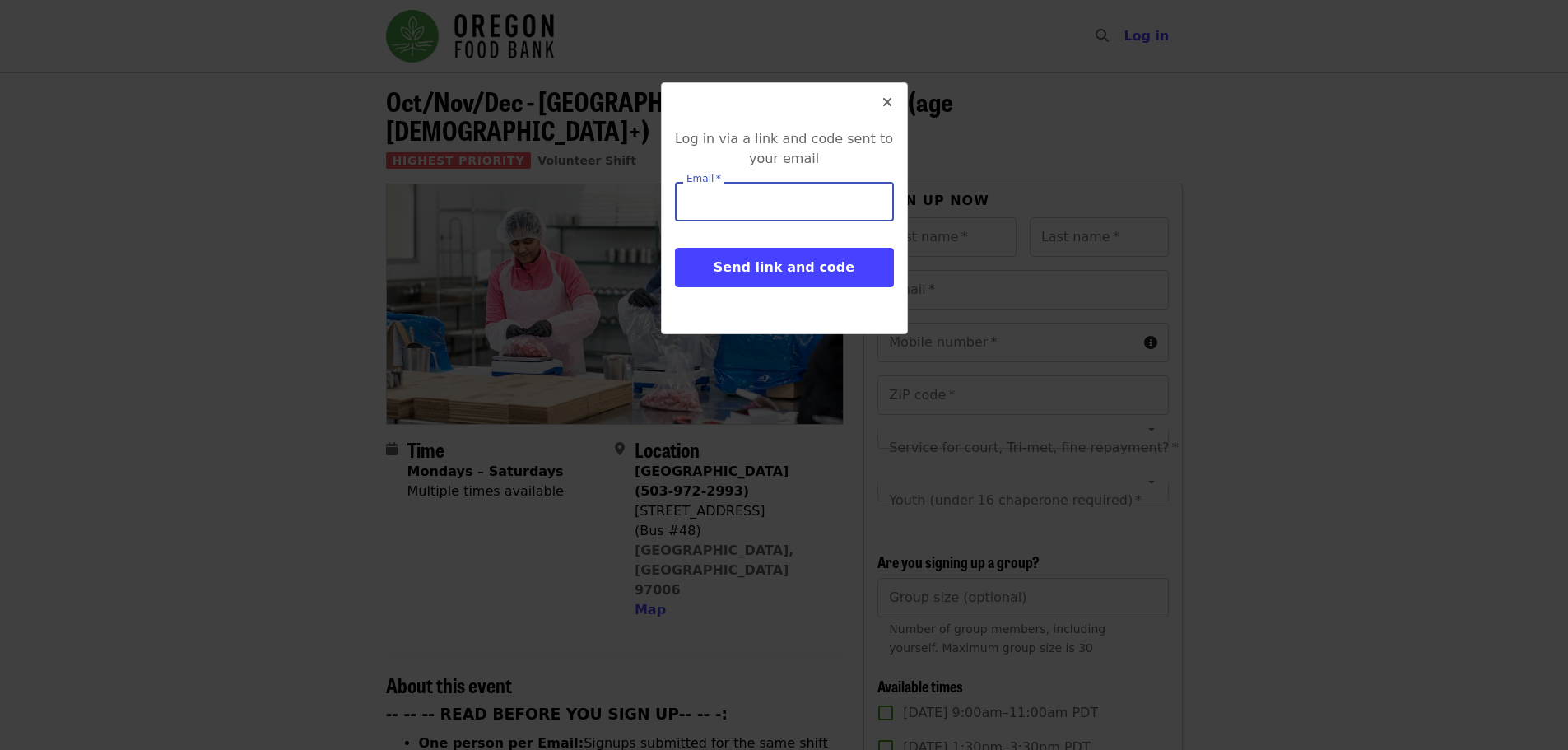
click at [767, 187] on input "Email   *" at bounding box center [784, 202] width 219 height 39
type input "**********"
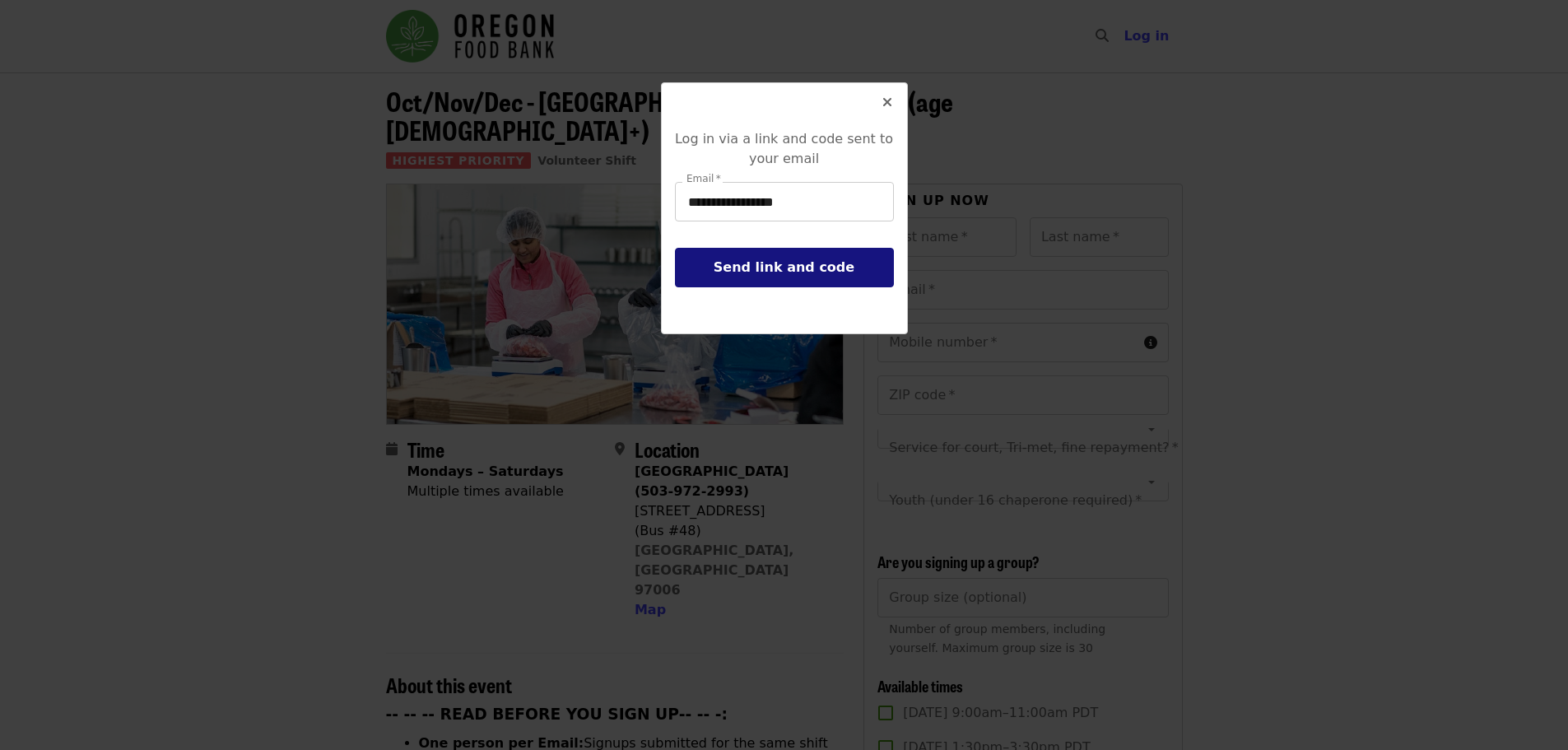
click at [805, 261] on span "Send link and code" at bounding box center [784, 267] width 141 height 16
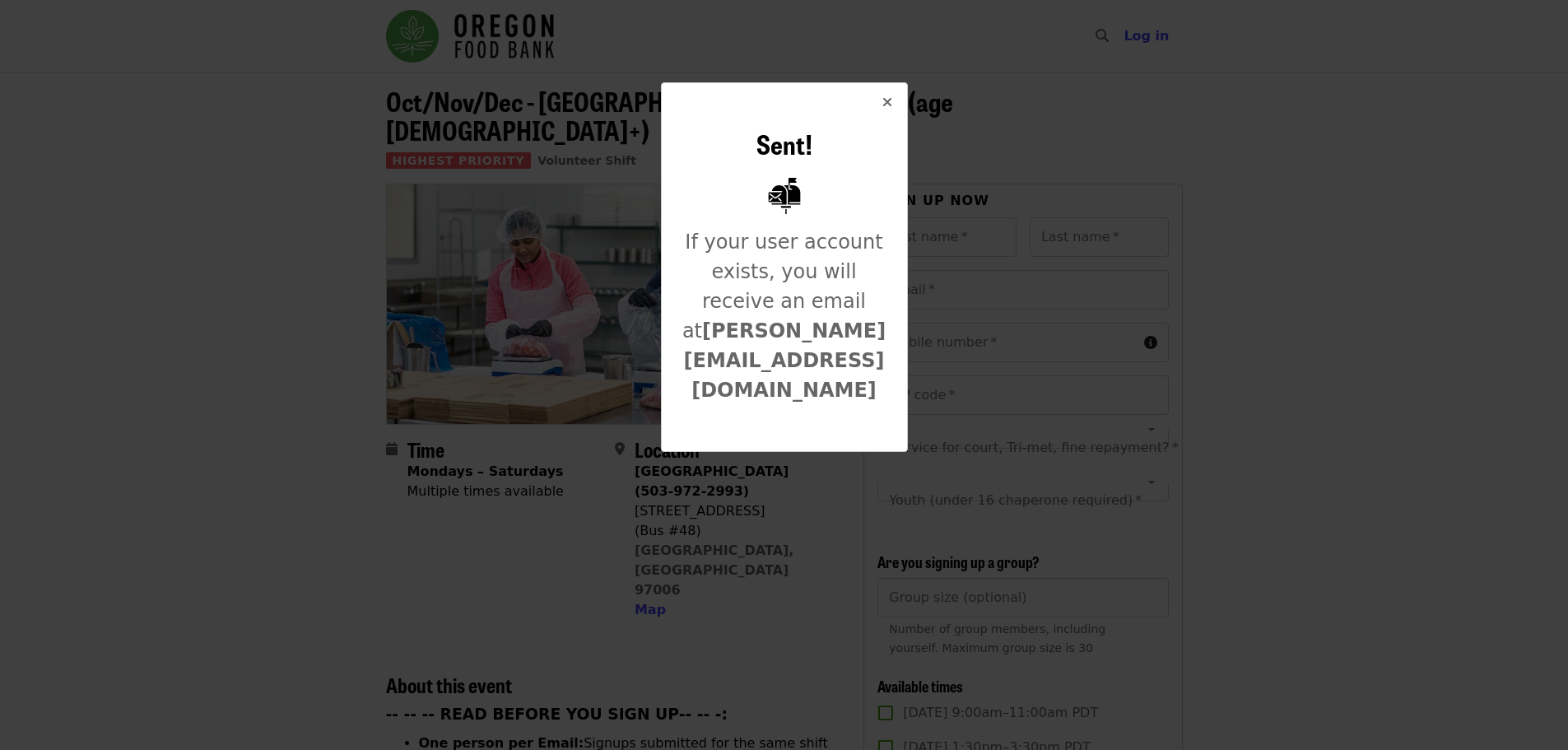
click at [1410, 215] on div "Sent! If your user account exists, you will receive an email at [PERSON_NAME][E…" at bounding box center [784, 375] width 1568 height 750
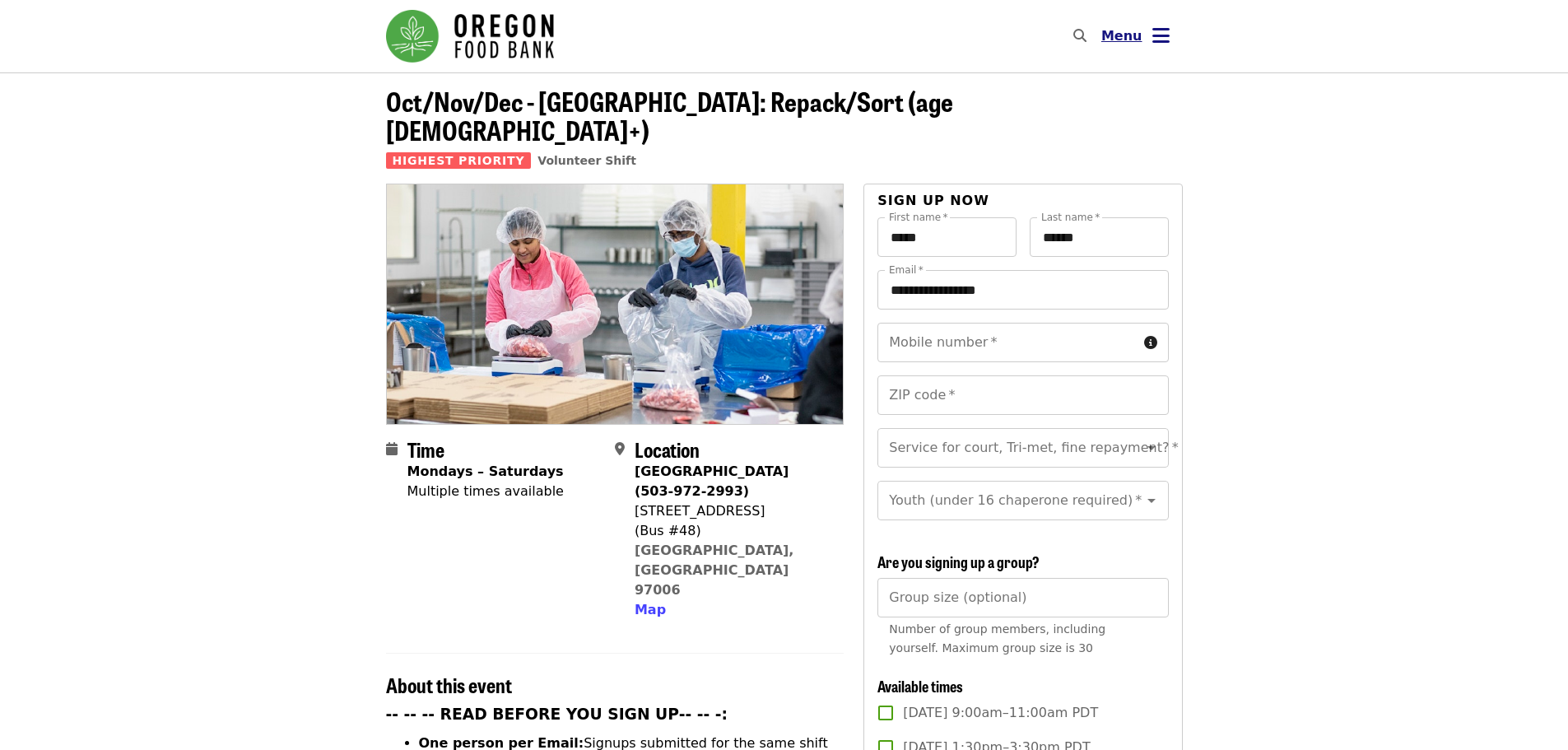
click at [1155, 38] on icon "bars icon" at bounding box center [1161, 36] width 17 height 24
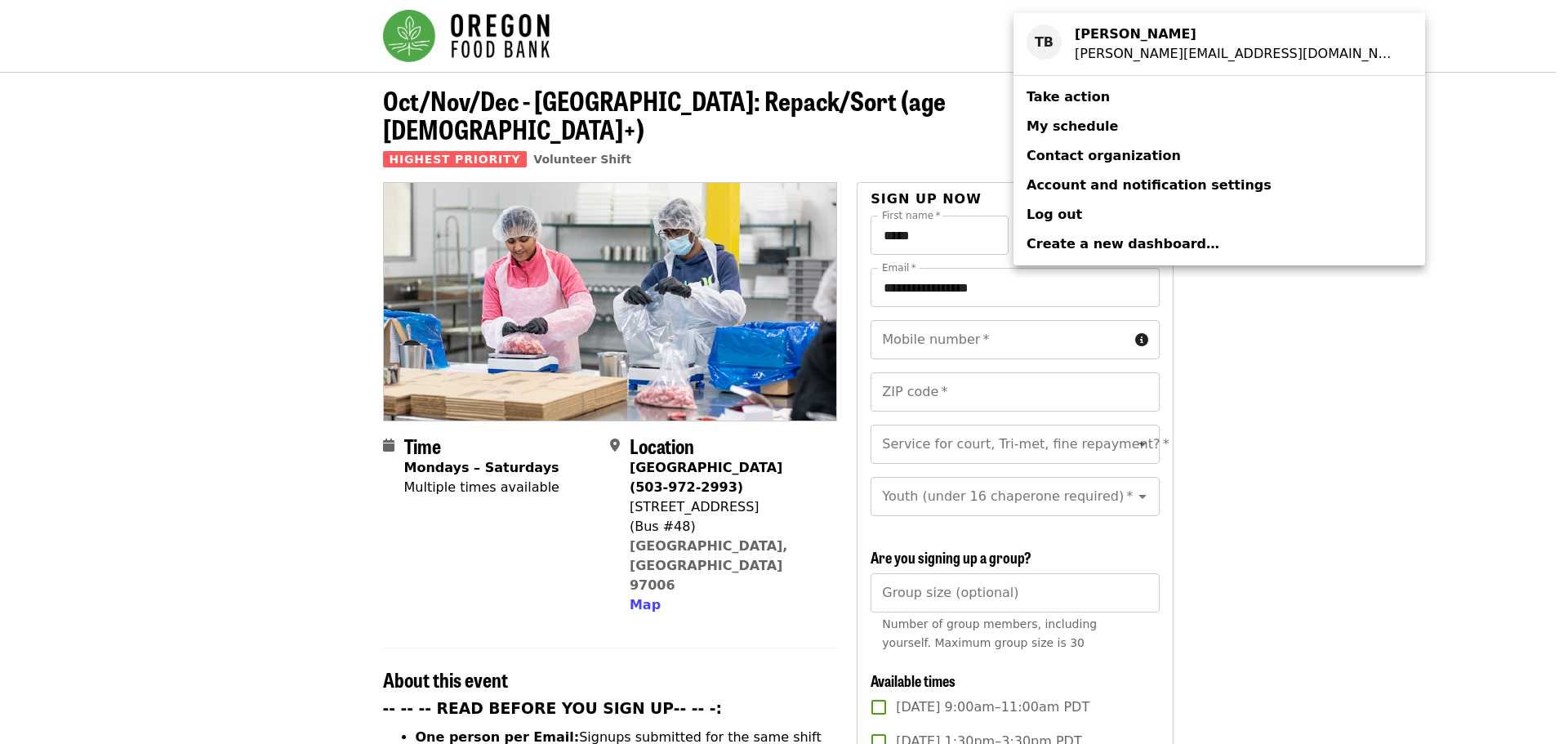
click at [912, 88] on div "Account menu" at bounding box center [784, 372] width 1568 height 744
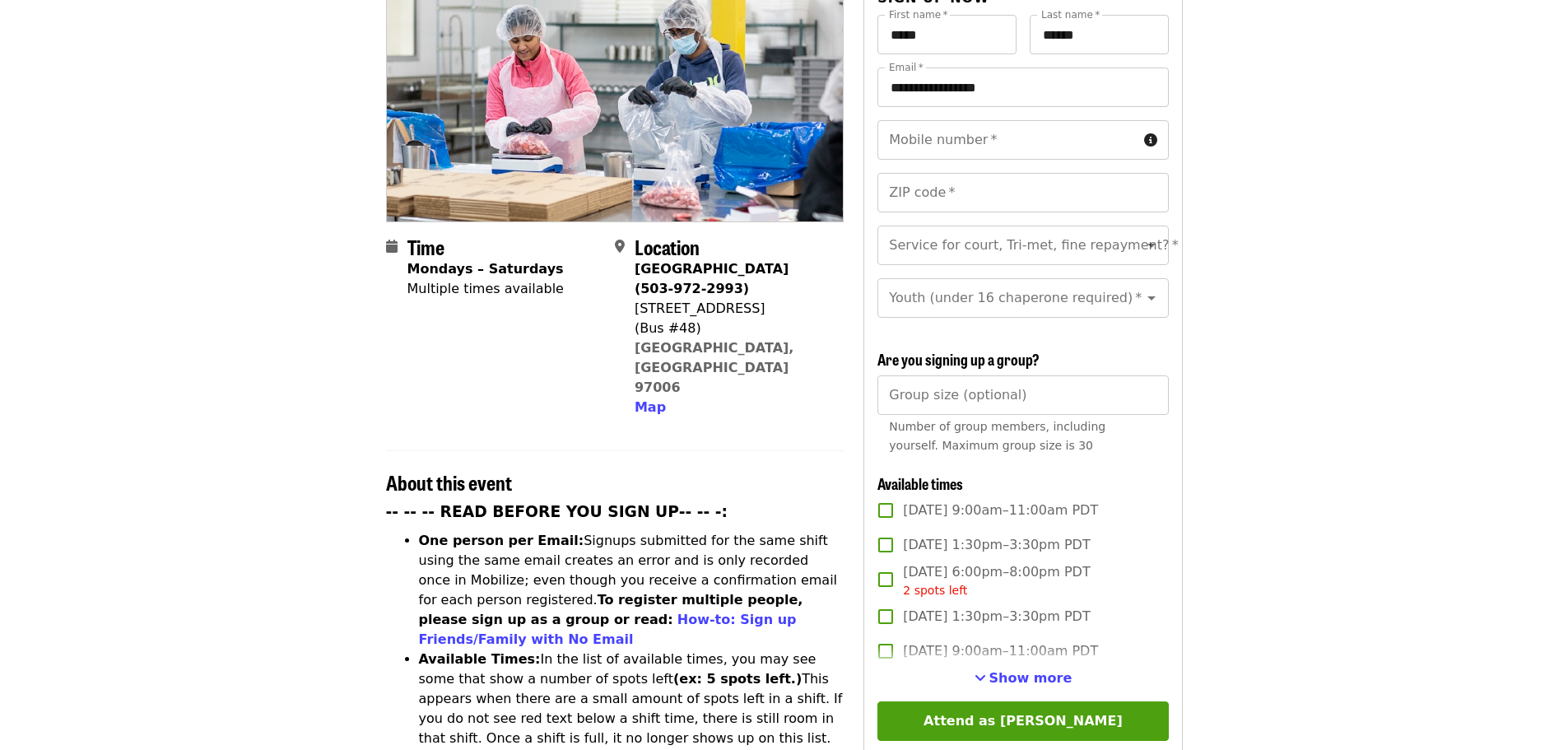
scroll to position [58, 0]
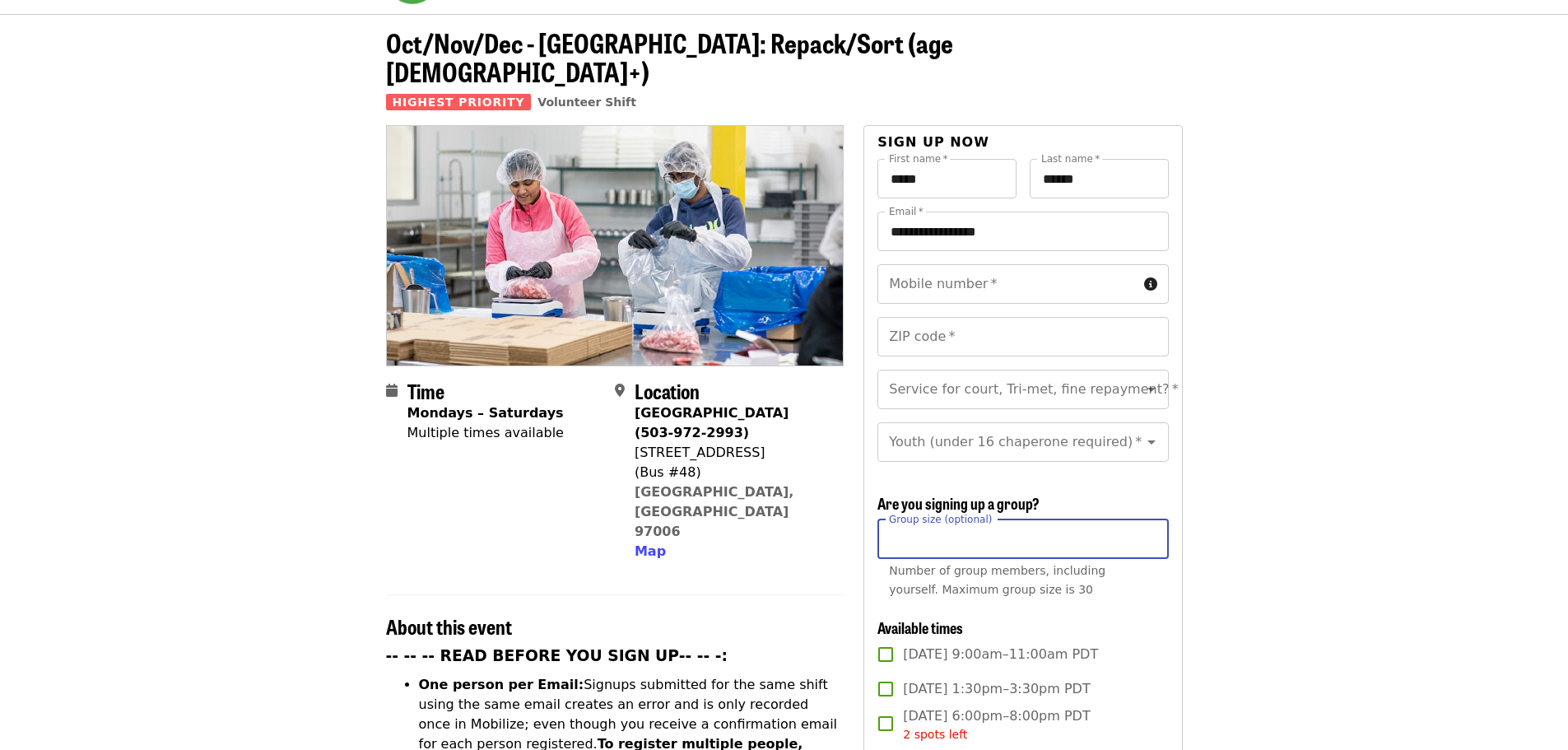
click at [980, 548] on input "Group size (optional)" at bounding box center [1022, 539] width 290 height 39
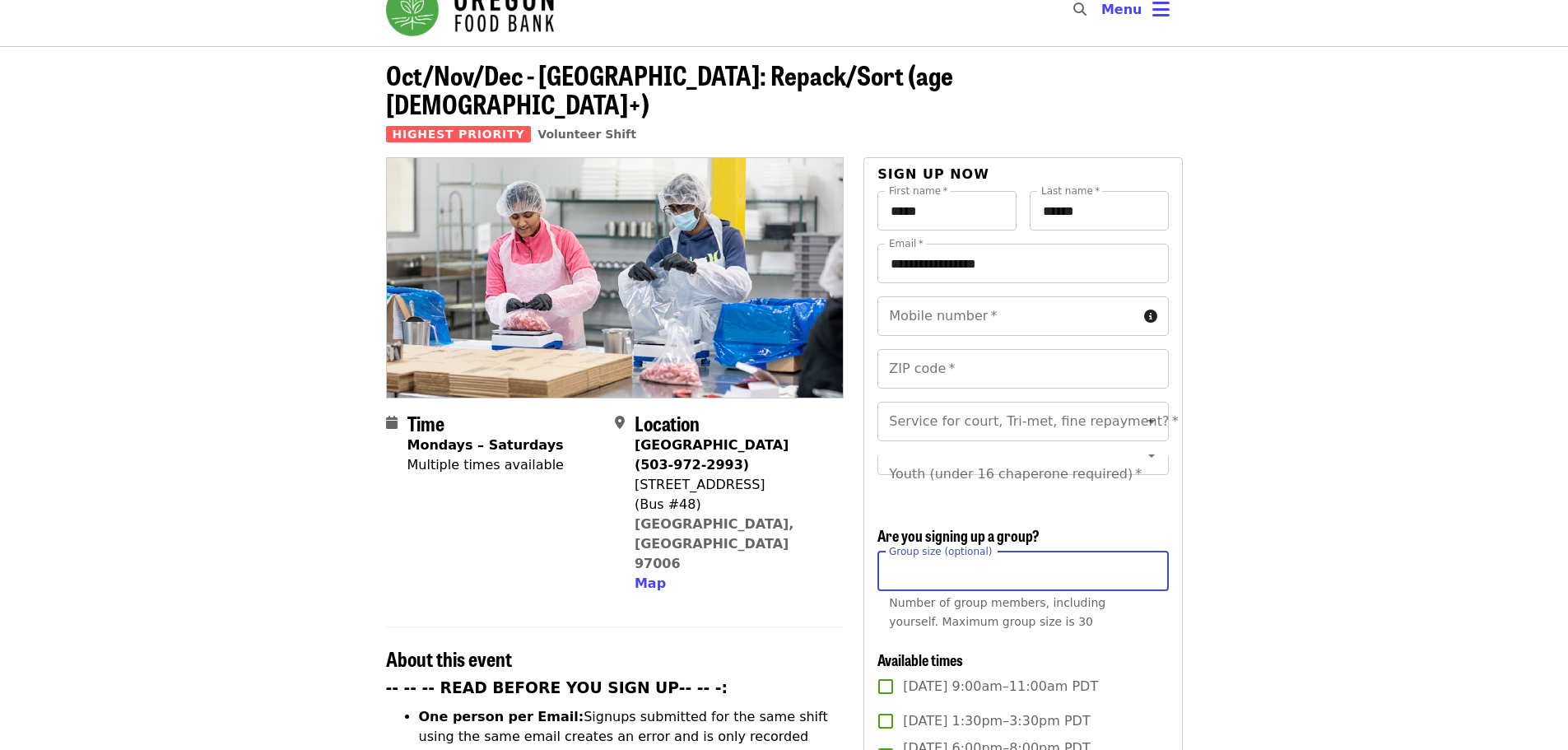
scroll to position [0, 0]
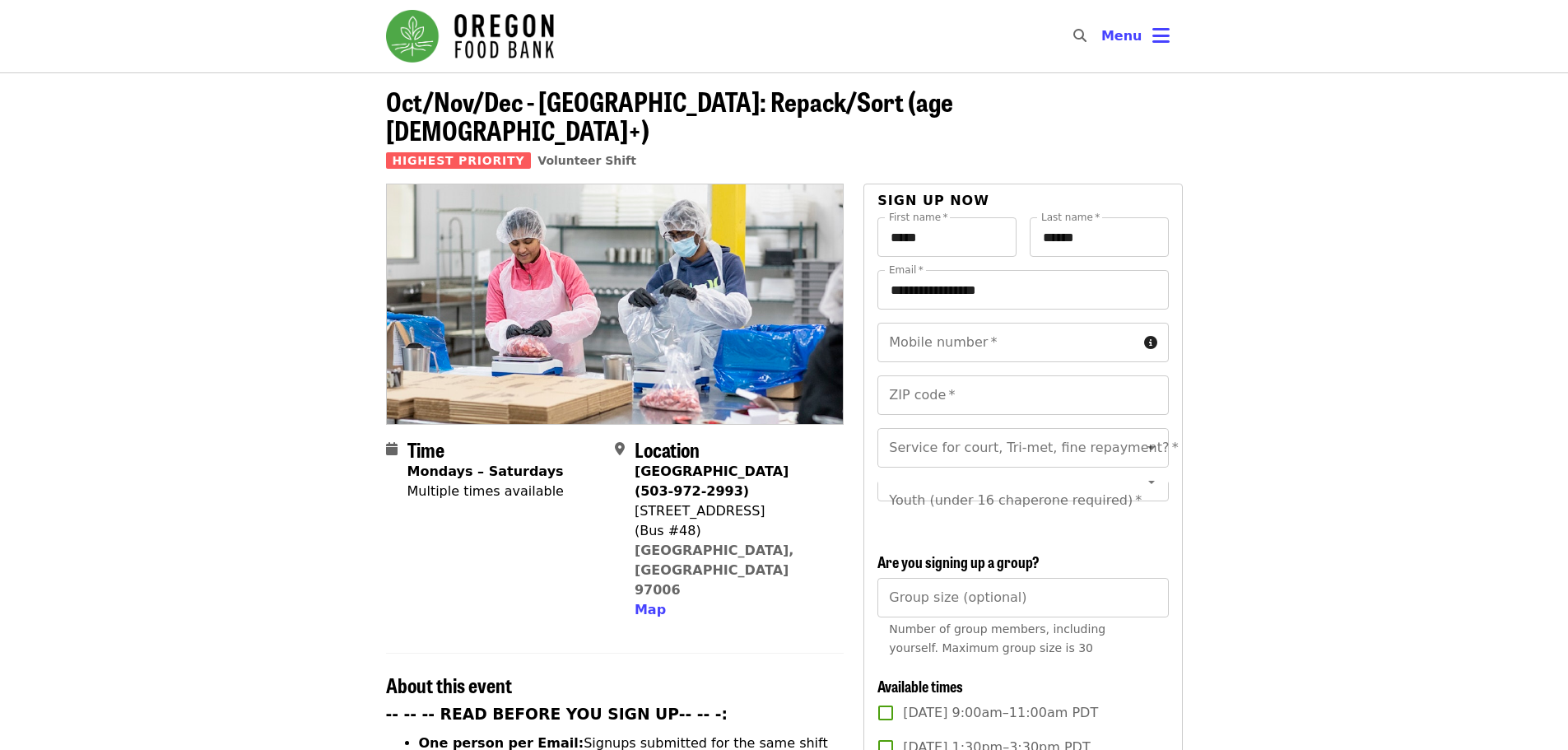
click at [490, 26] on img "Main navigation" at bounding box center [470, 36] width 168 height 53
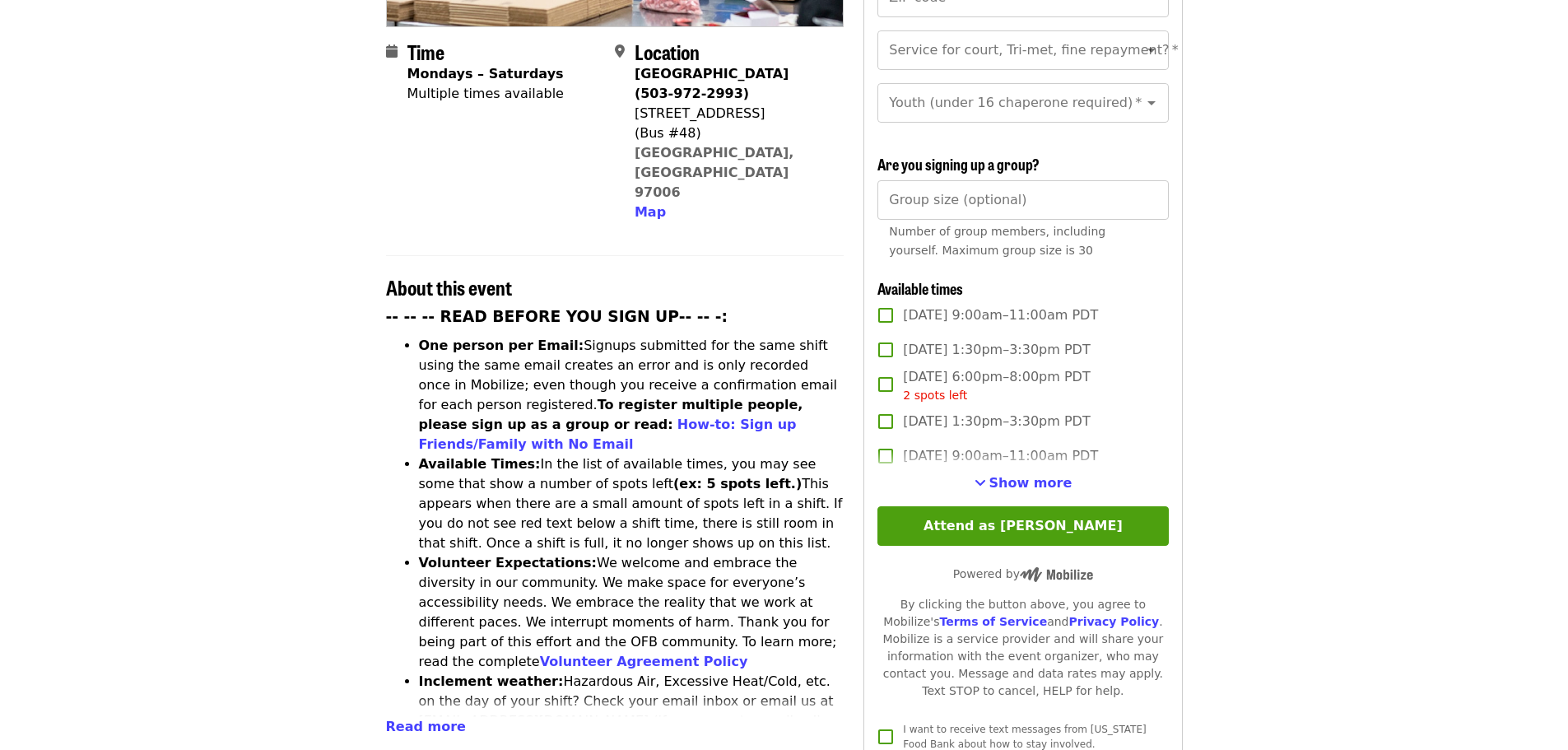
scroll to position [412, 0]
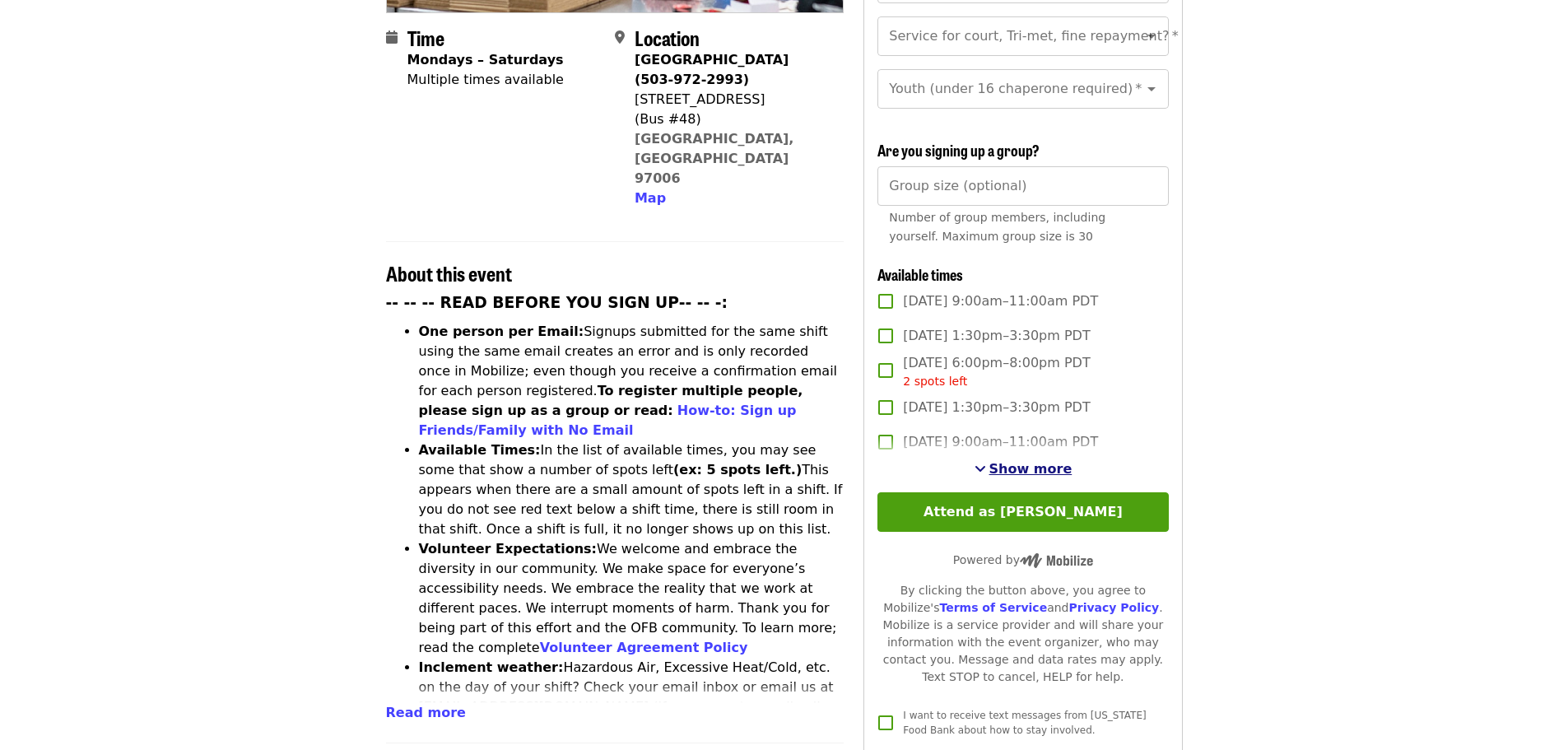
click at [1009, 468] on span "Show more" at bounding box center [1030, 469] width 83 height 16
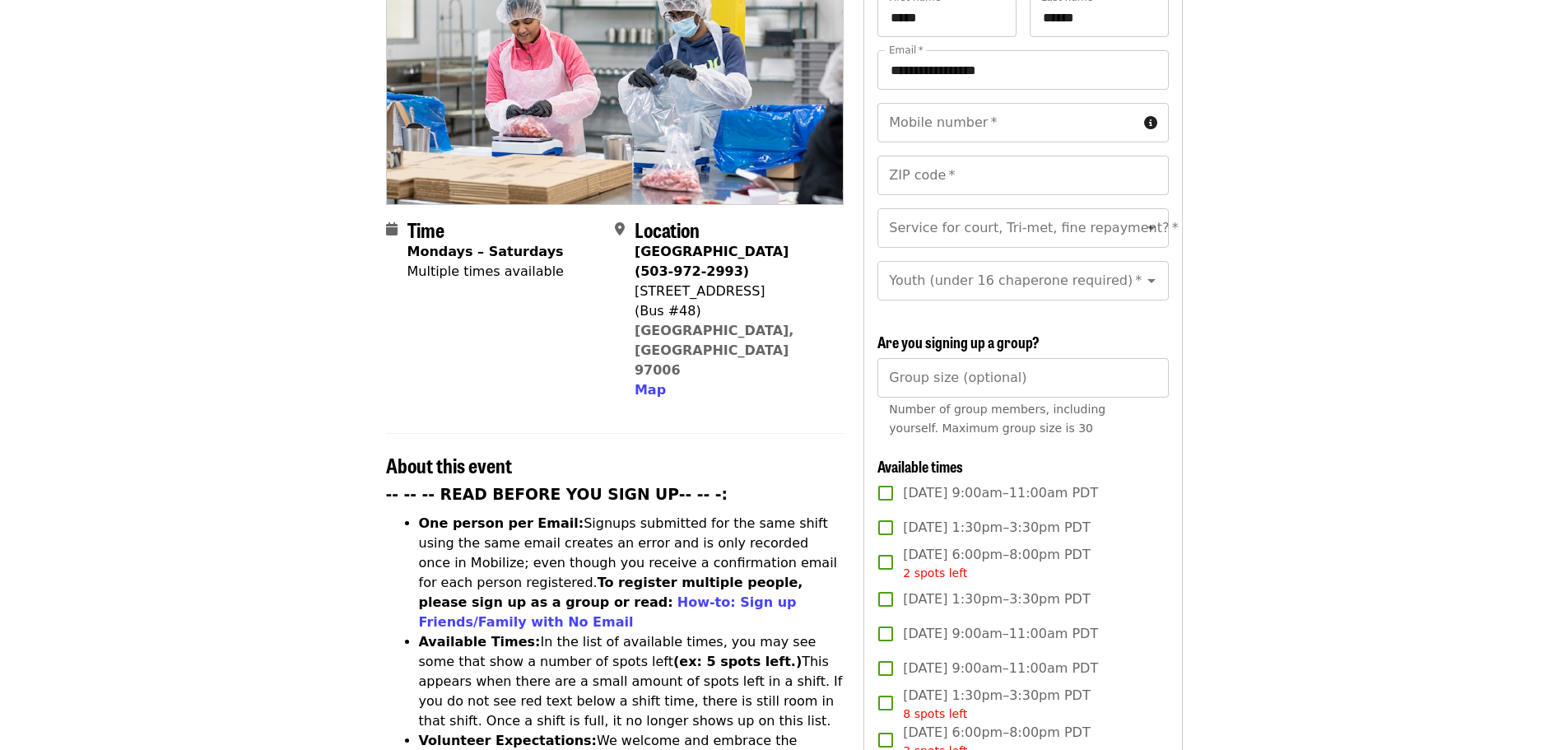
scroll to position [247, 0]
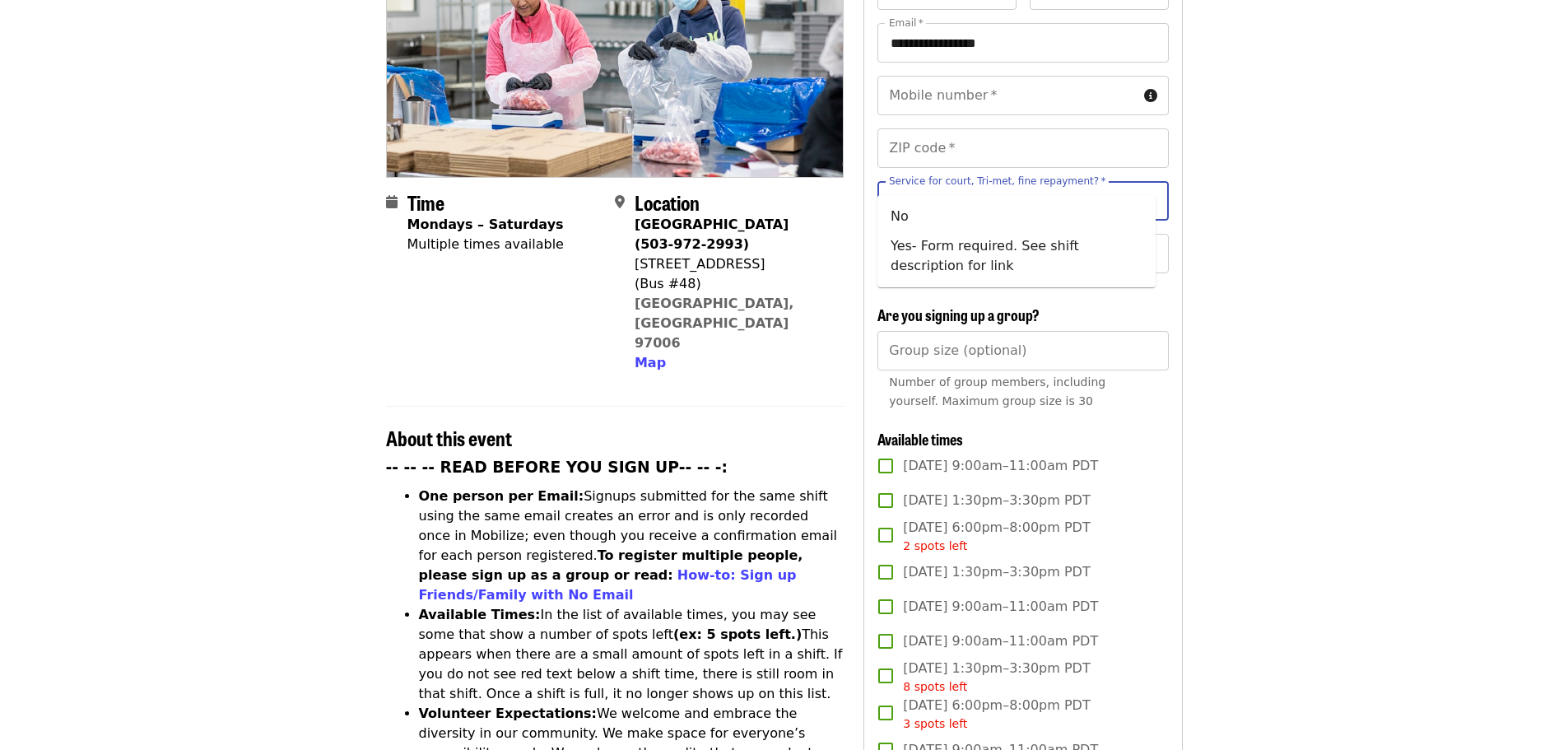
click at [1075, 185] on input "Service for court, Tri-met, fine repayment?   *" at bounding box center [1002, 200] width 224 height 31
click at [969, 223] on li "No" at bounding box center [1016, 216] width 278 height 29
type input "**"
click at [955, 238] on input "Youth (under 16 chaperone required)   *" at bounding box center [1002, 253] width 224 height 31
click at [918, 281] on li "16 and older" at bounding box center [1016, 281] width 278 height 29
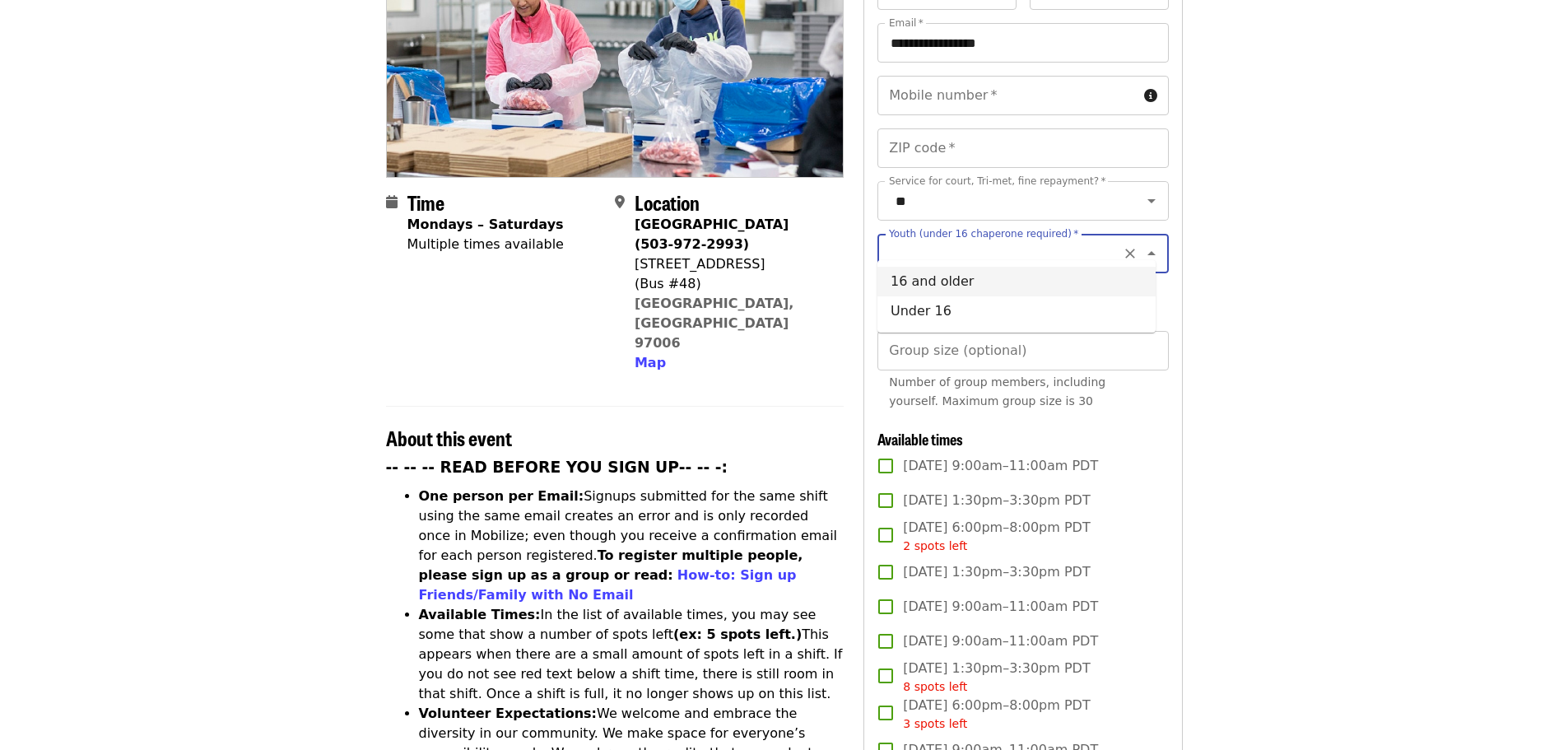
type input "**********"
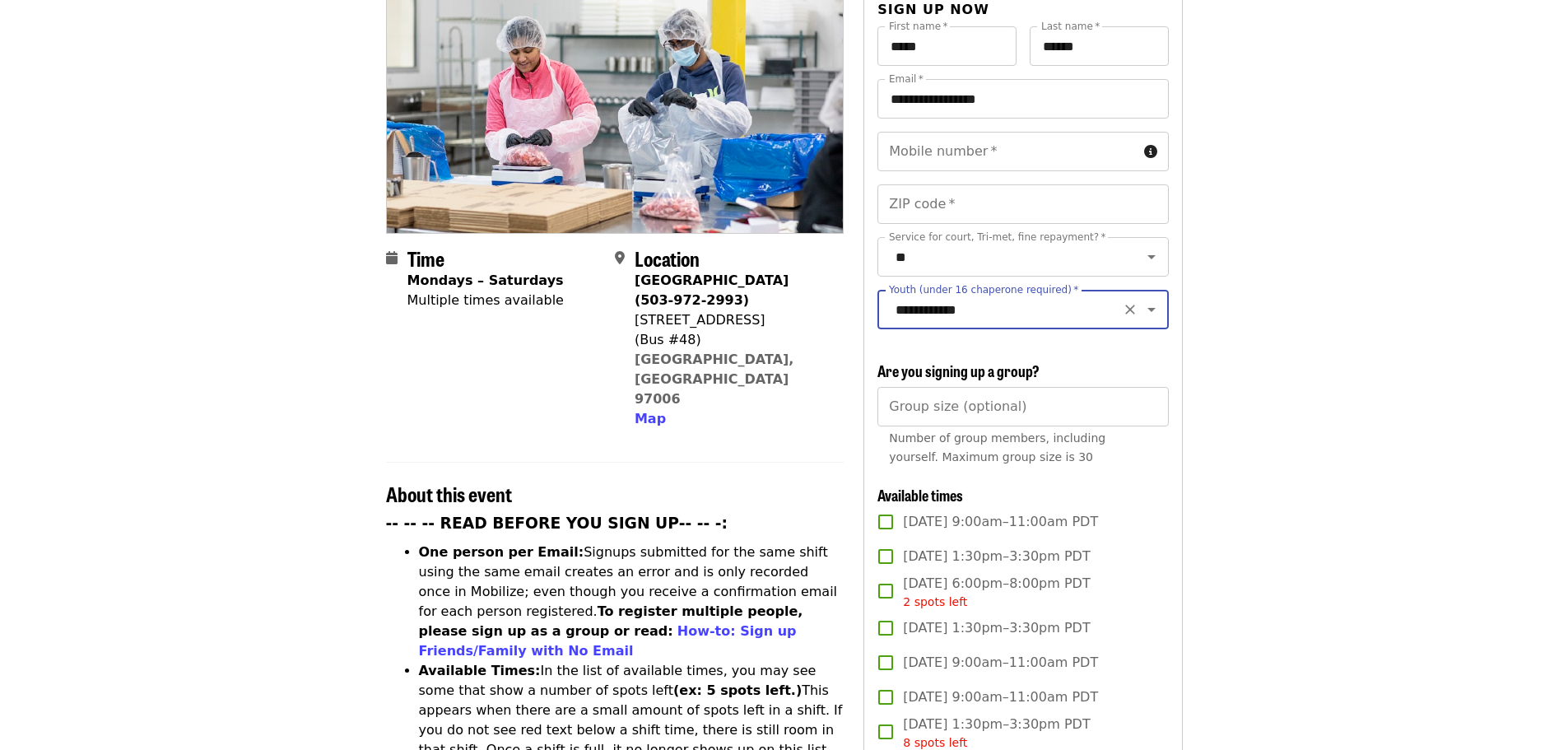
scroll to position [164, 0]
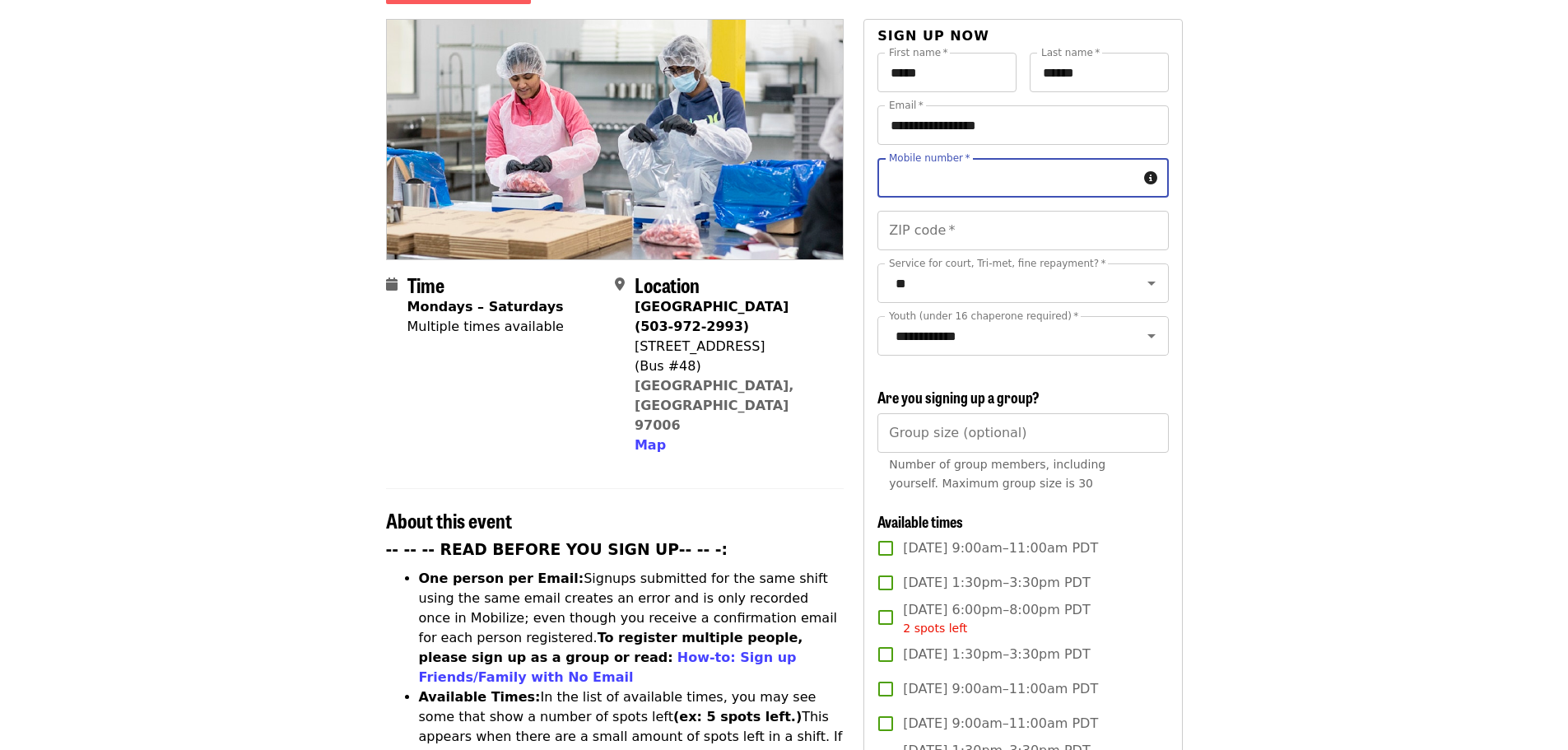
click at [993, 158] on input "Mobile number   *" at bounding box center [1007, 178] width 259 height 39
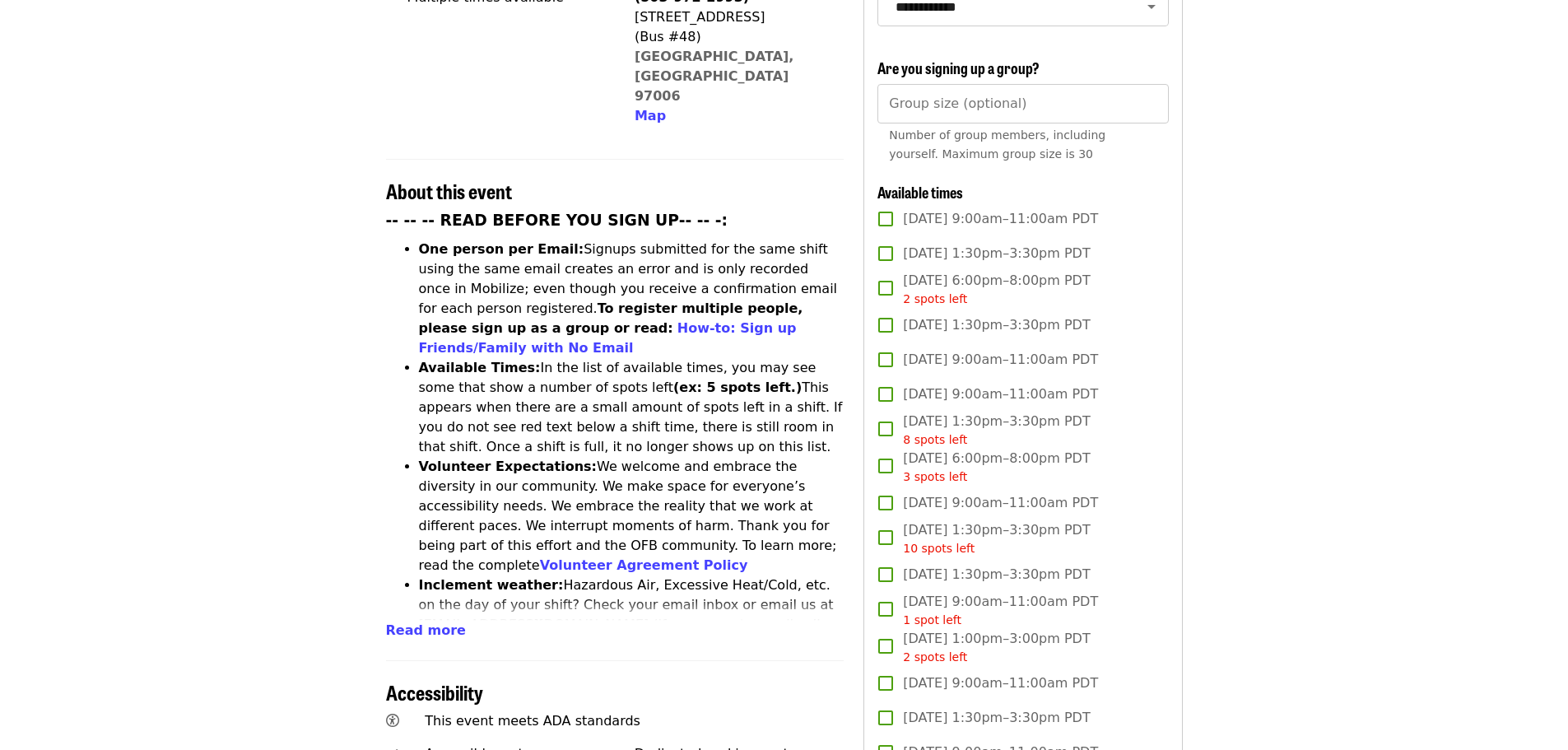
scroll to position [577, 0]
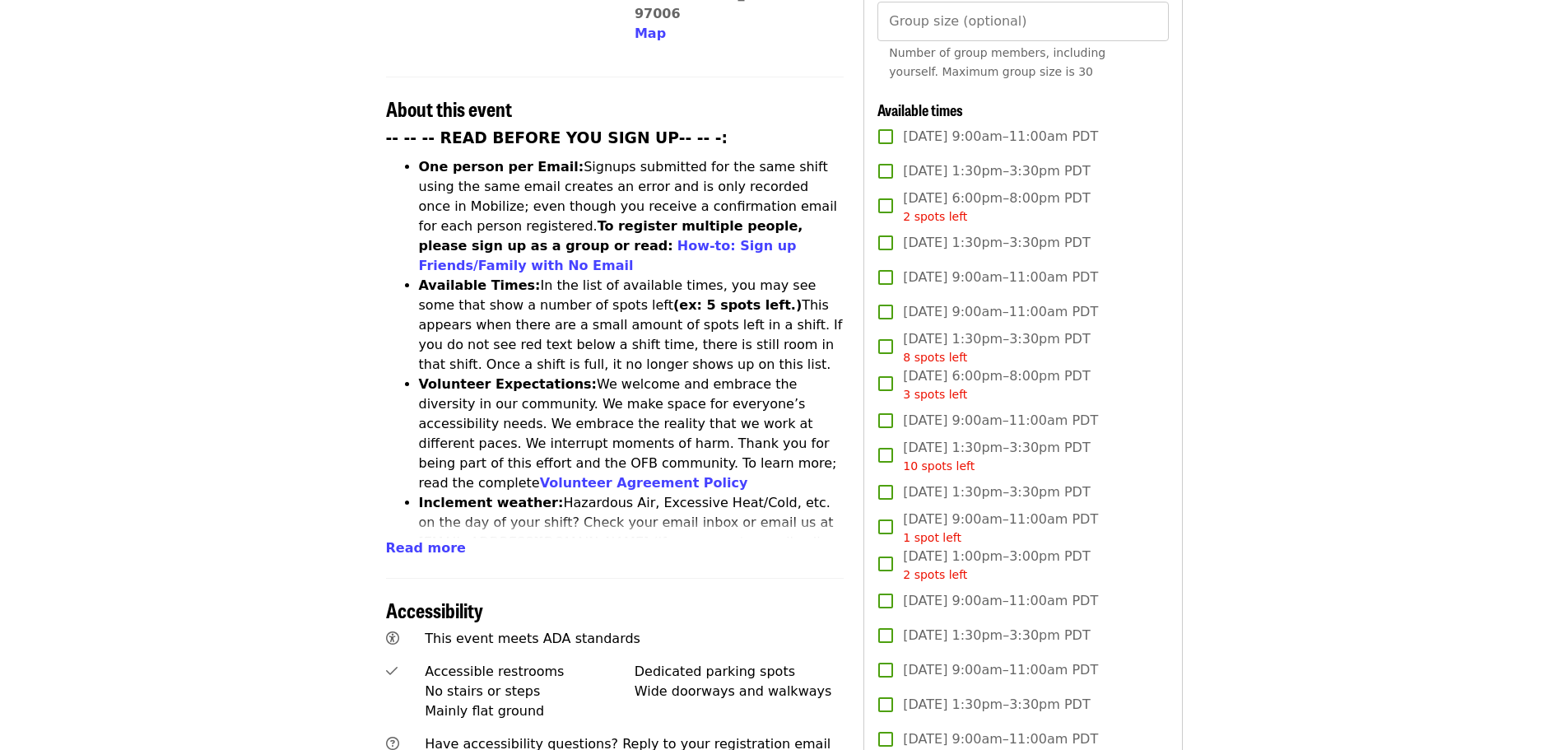
type input "**********"
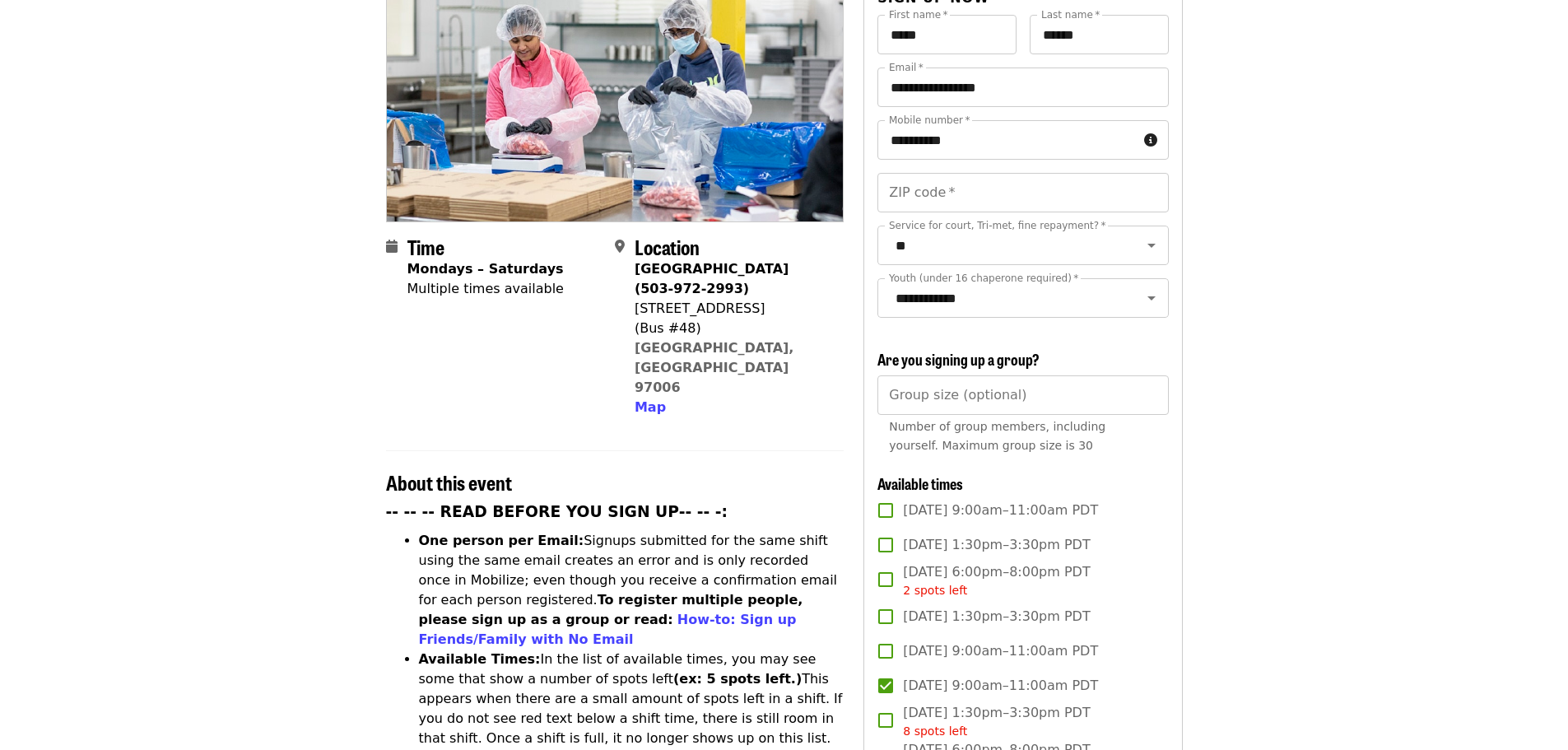
scroll to position [164, 0]
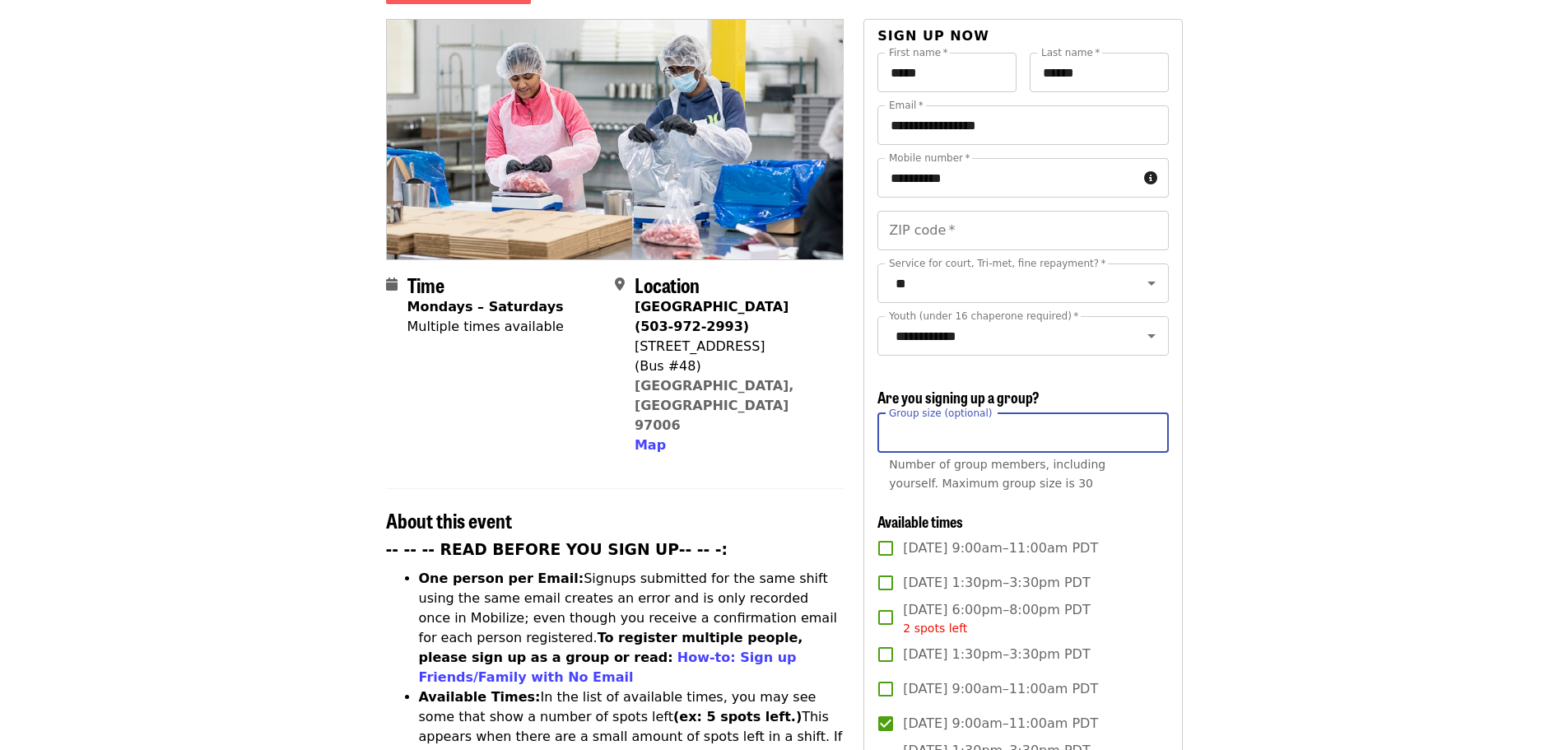
click at [1149, 426] on input "*" at bounding box center [1022, 433] width 290 height 39
click at [1149, 426] on input "**" at bounding box center [1022, 433] width 290 height 39
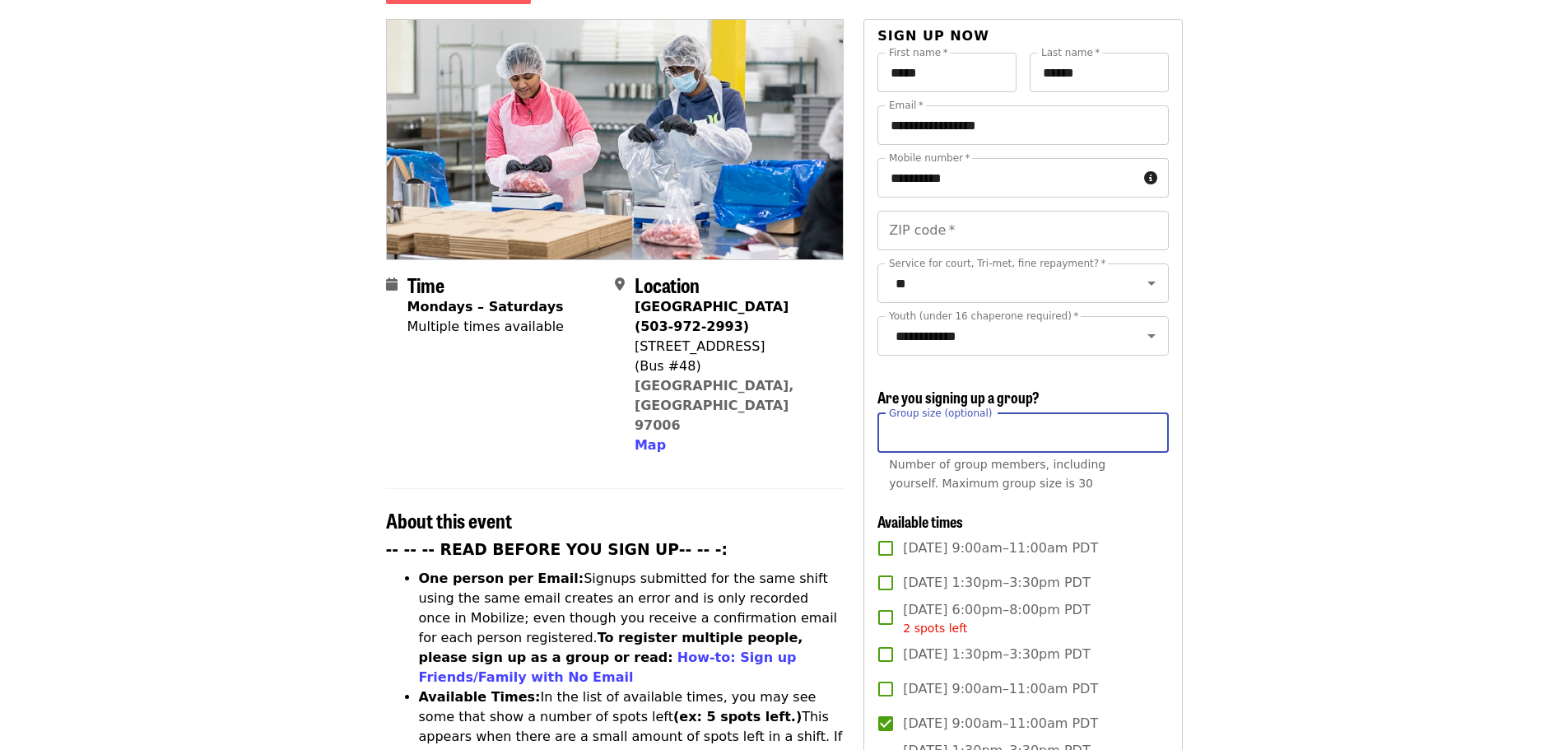
click at [1149, 426] on input "**" at bounding box center [1022, 433] width 290 height 39
type input "**"
click at [1149, 426] on input "**" at bounding box center [1022, 433] width 290 height 39
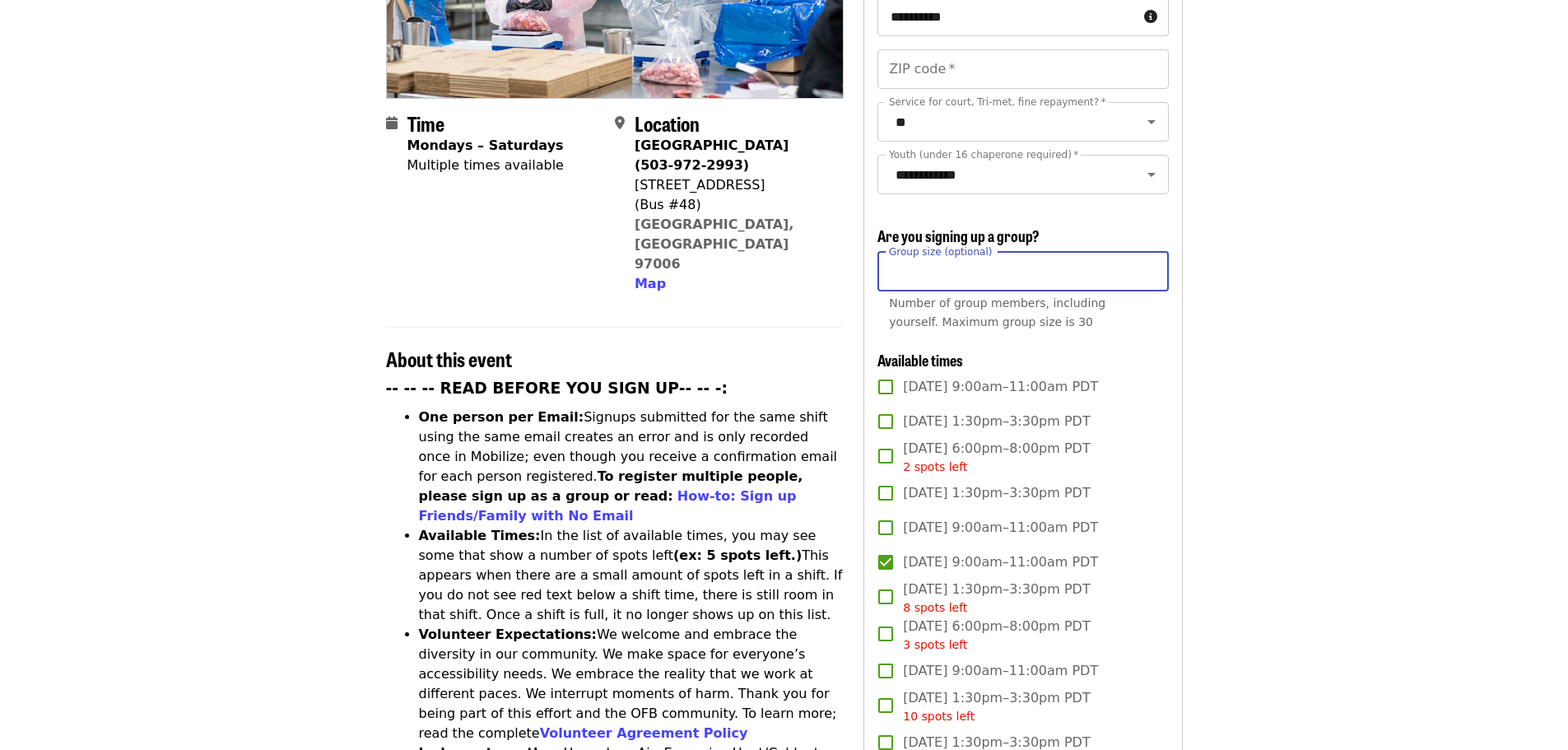
scroll to position [0, 0]
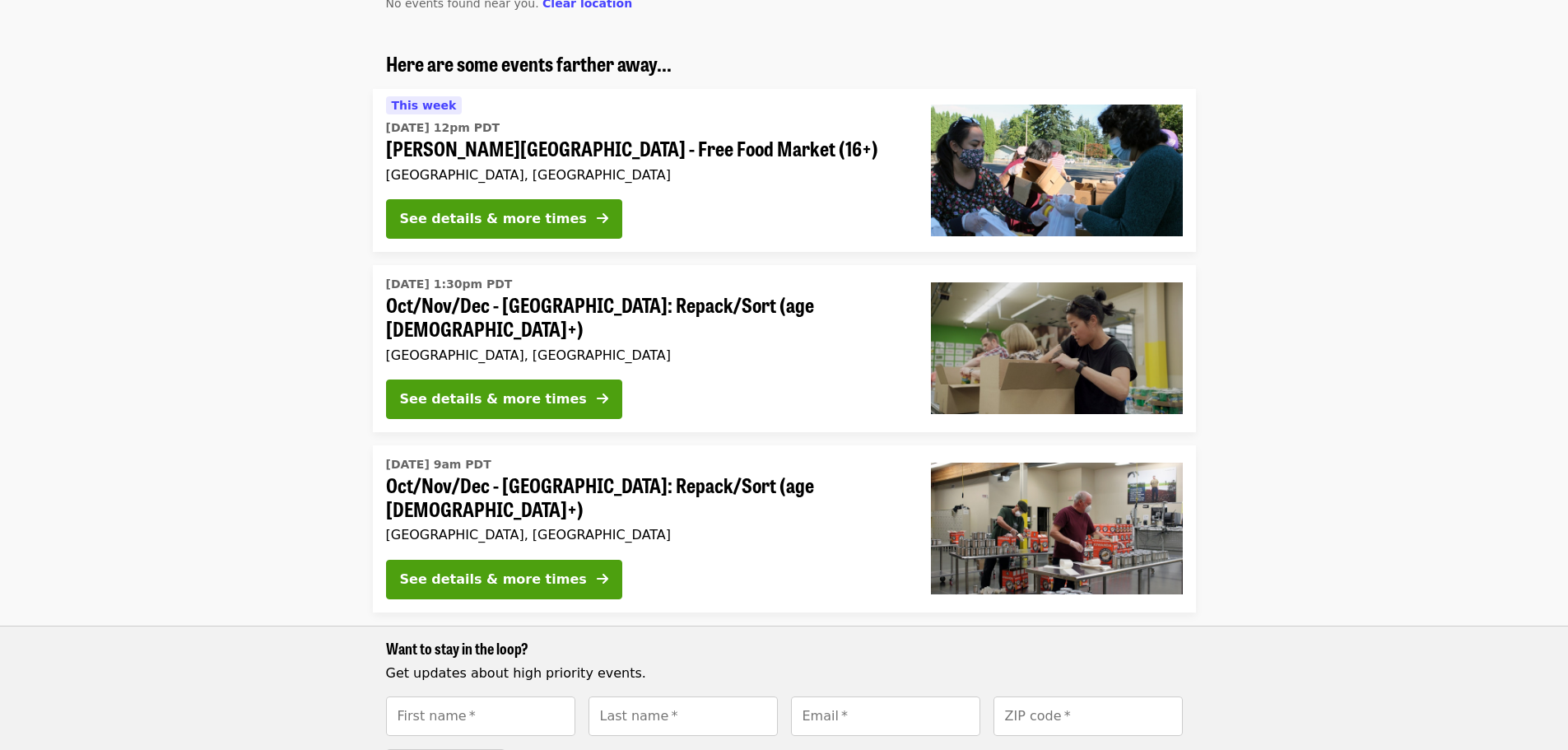
scroll to position [1730, 0]
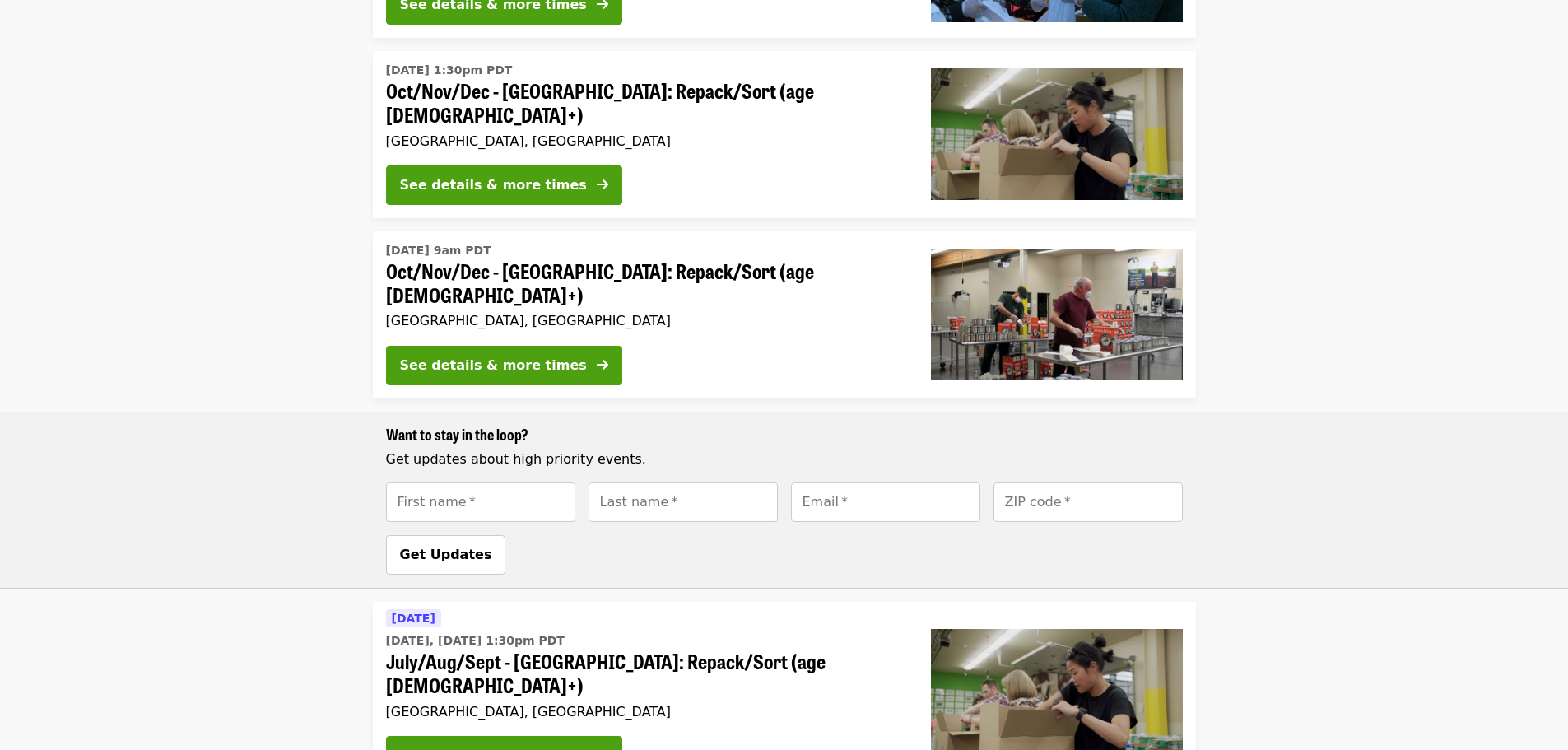
click at [601, 270] on span "Oct/Nov/Dec - [GEOGRAPHIC_DATA]: Repack/Sort (age [DEMOGRAPHIC_DATA]+)" at bounding box center [645, 282] width 518 height 47
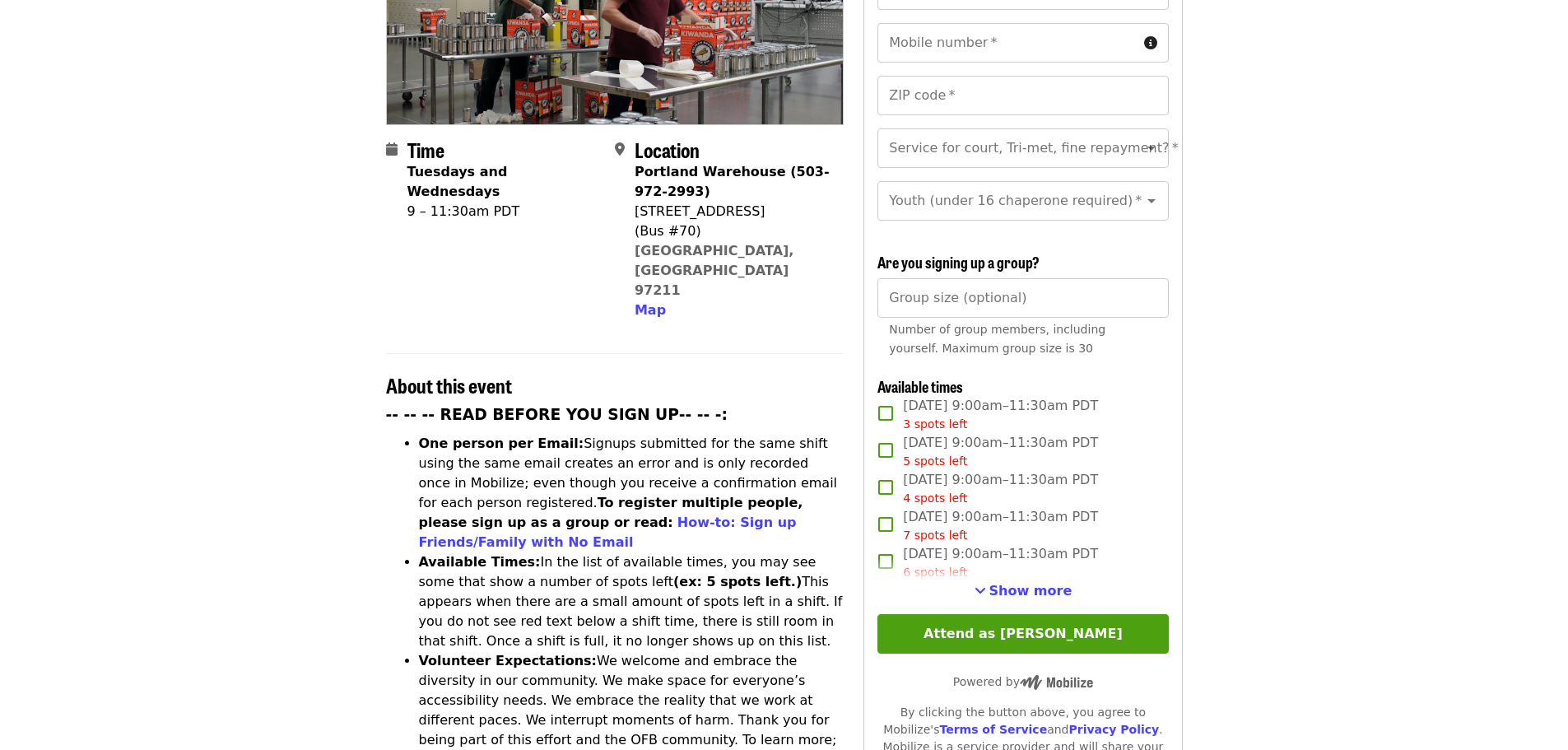
scroll to position [329, 0]
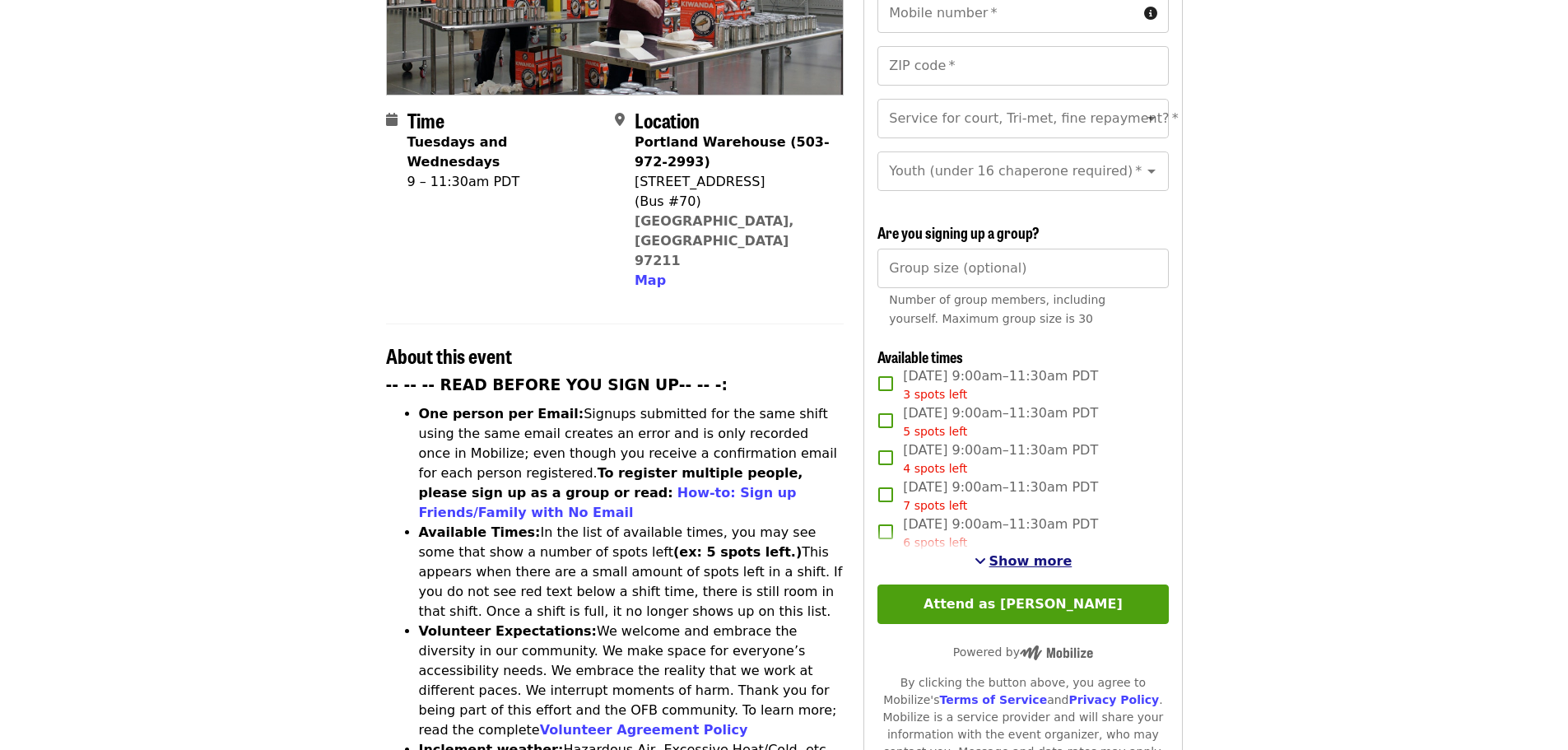
click at [995, 553] on button "Show more" at bounding box center [1024, 561] width 98 height 20
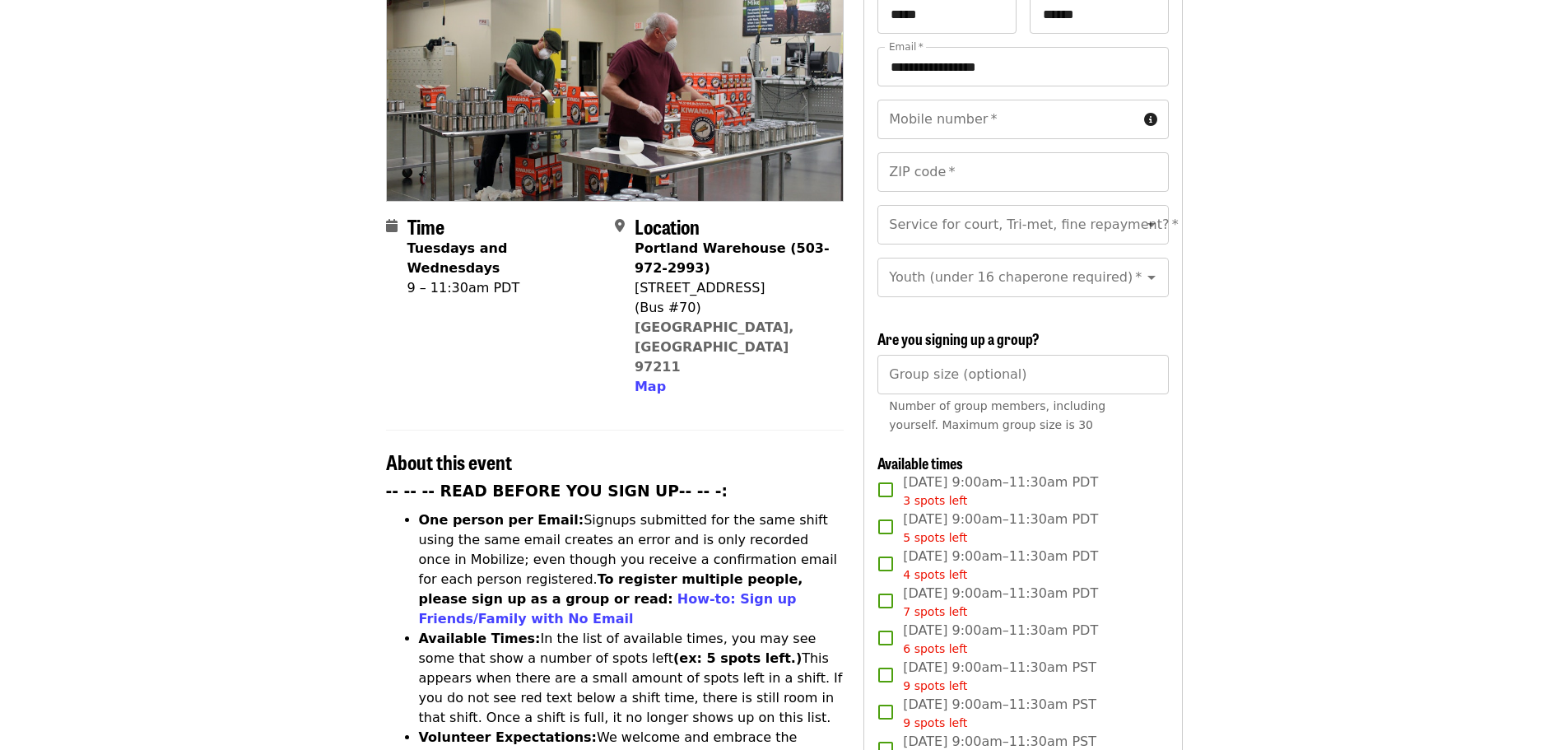
scroll to position [82, 0]
